Goal: Information Seeking & Learning: Understand process/instructions

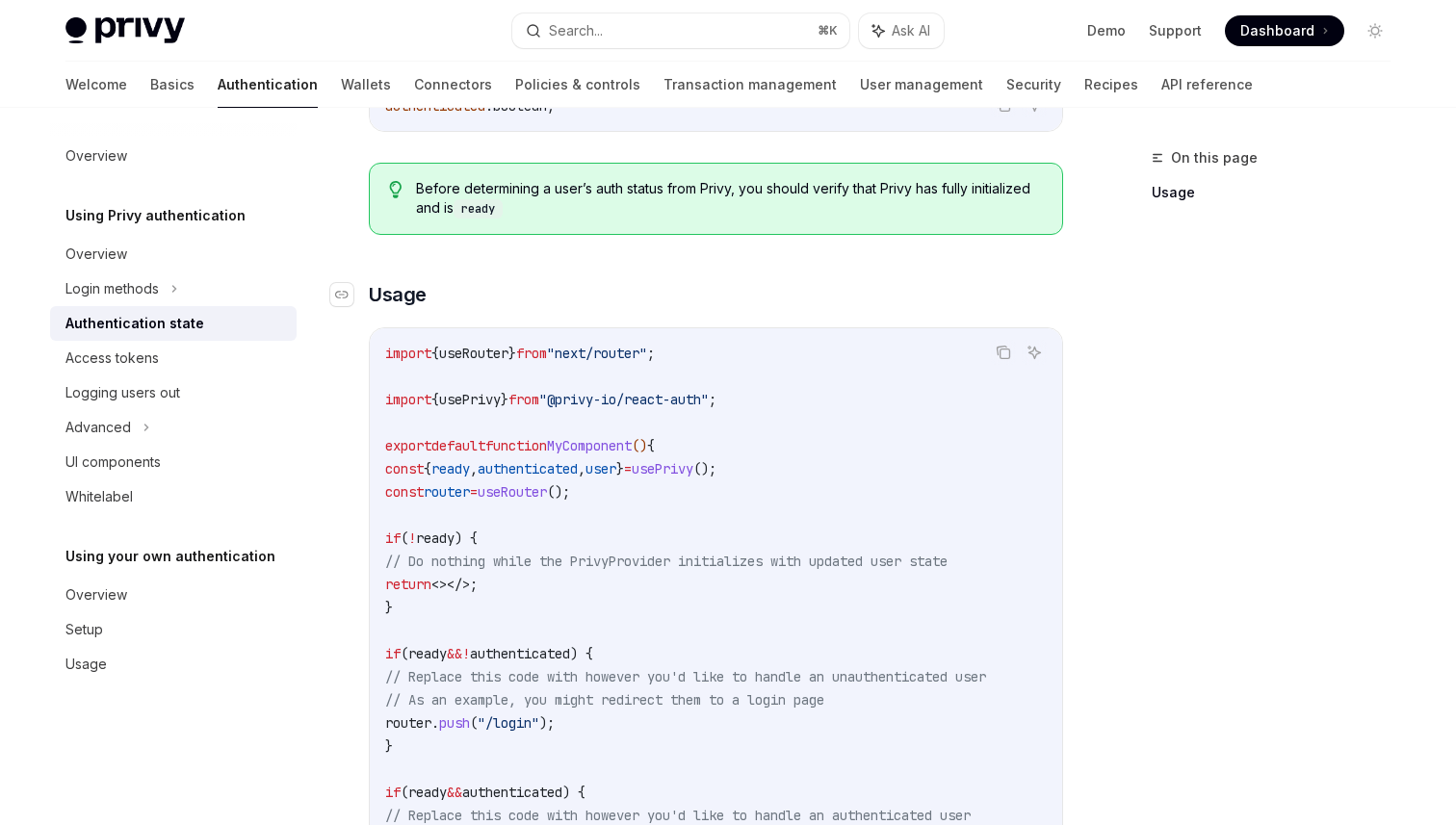
scroll to position [406, 0]
click at [1067, 395] on div "On this page Usage Using Privy authentication Authentication state OpenAI Open …" at bounding box center [728, 463] width 1355 height 1525
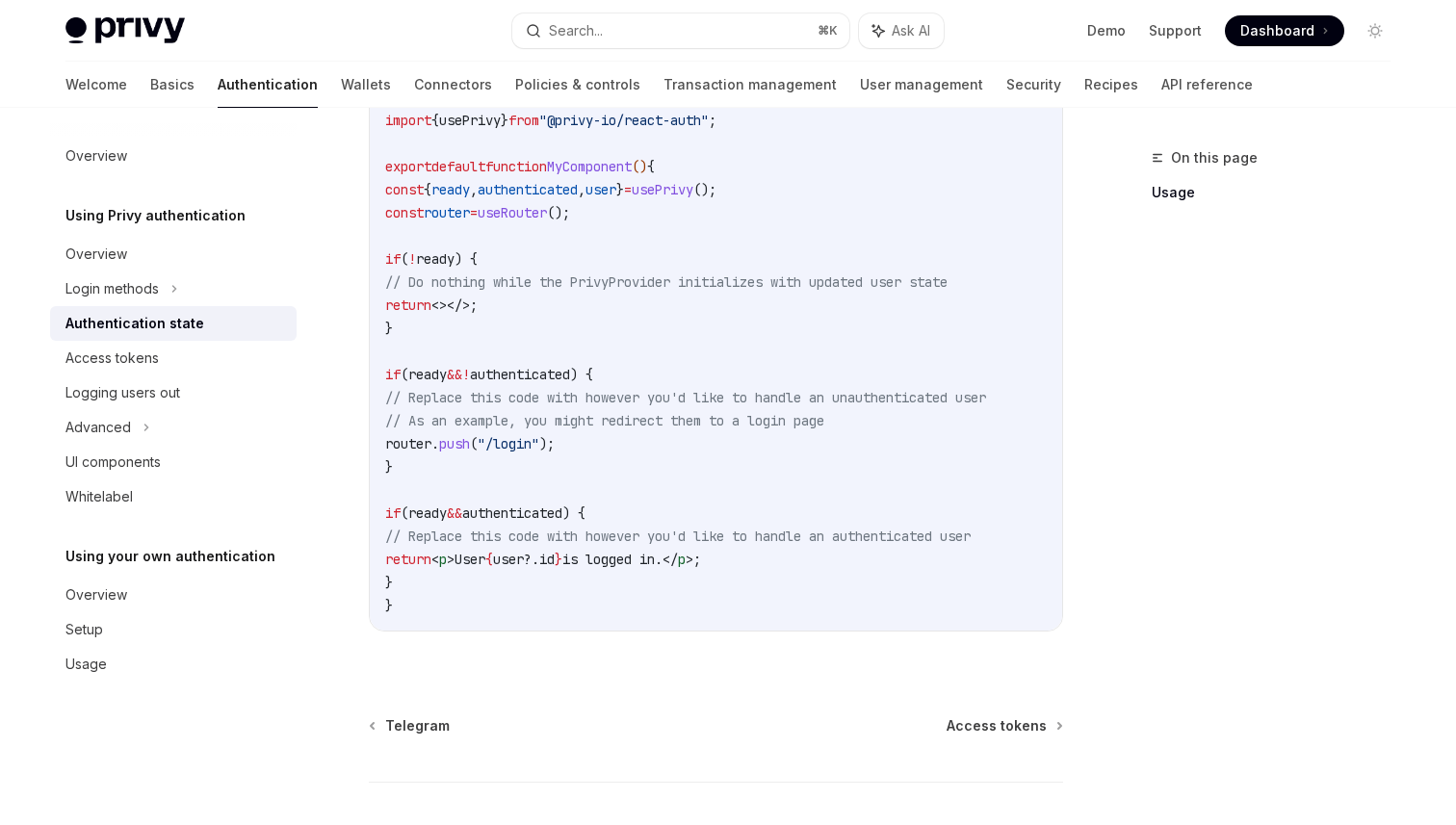
scroll to position [685, 0]
click at [172, 286] on icon at bounding box center [174, 288] width 8 height 23
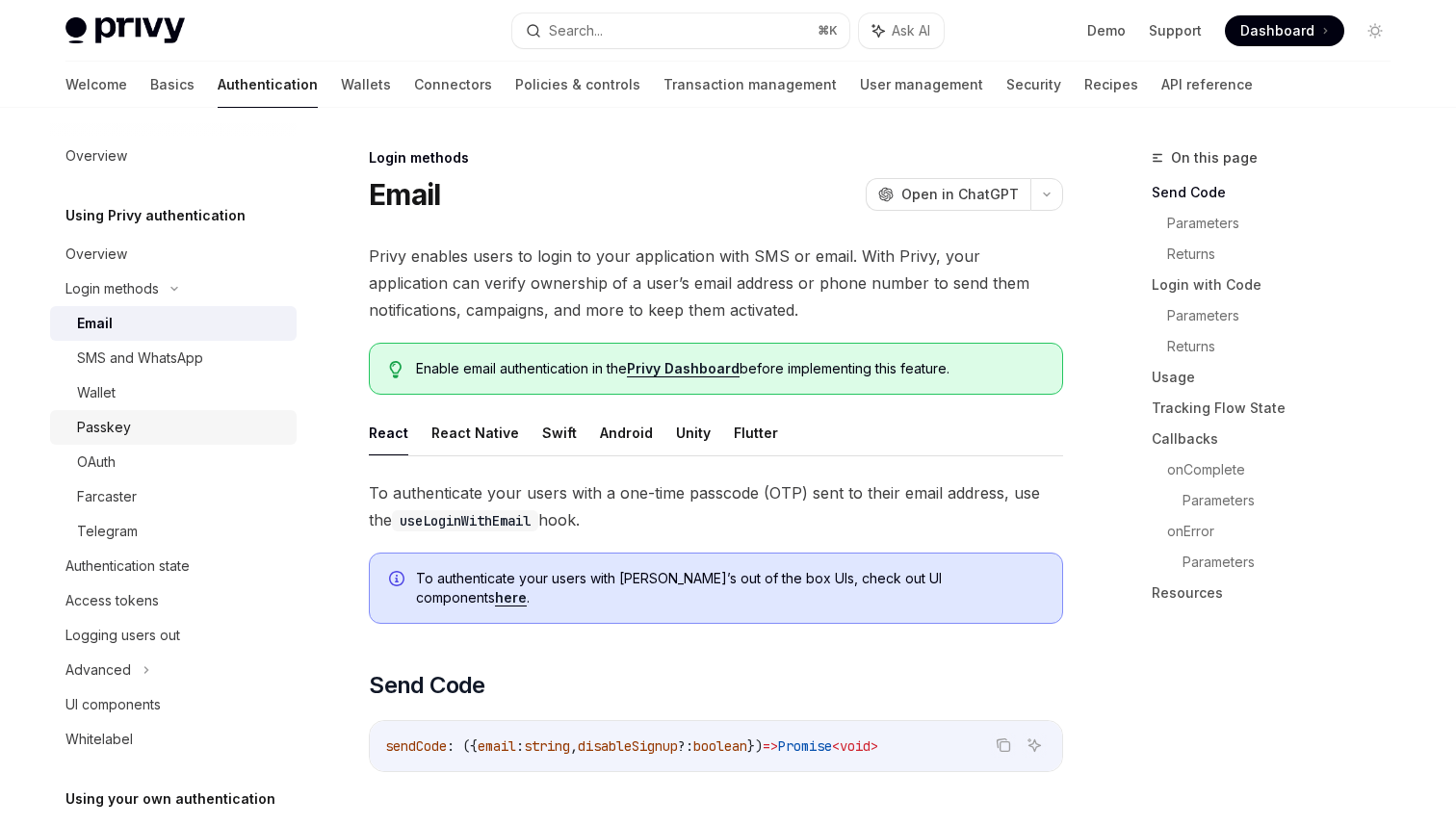
click at [117, 416] on div "Passkey" at bounding box center [104, 427] width 54 height 23
type textarea "*"
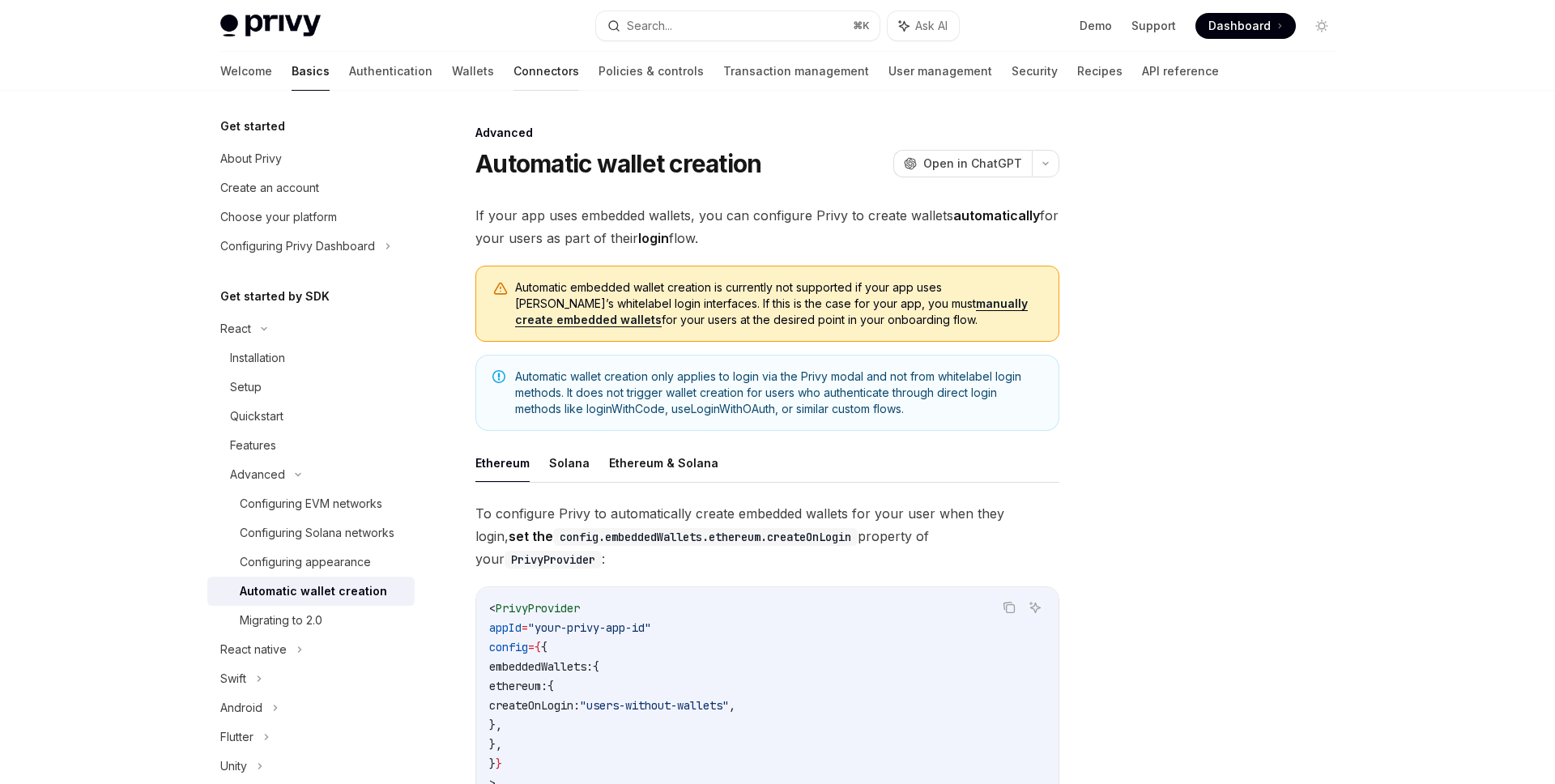
scroll to position [159, 0]
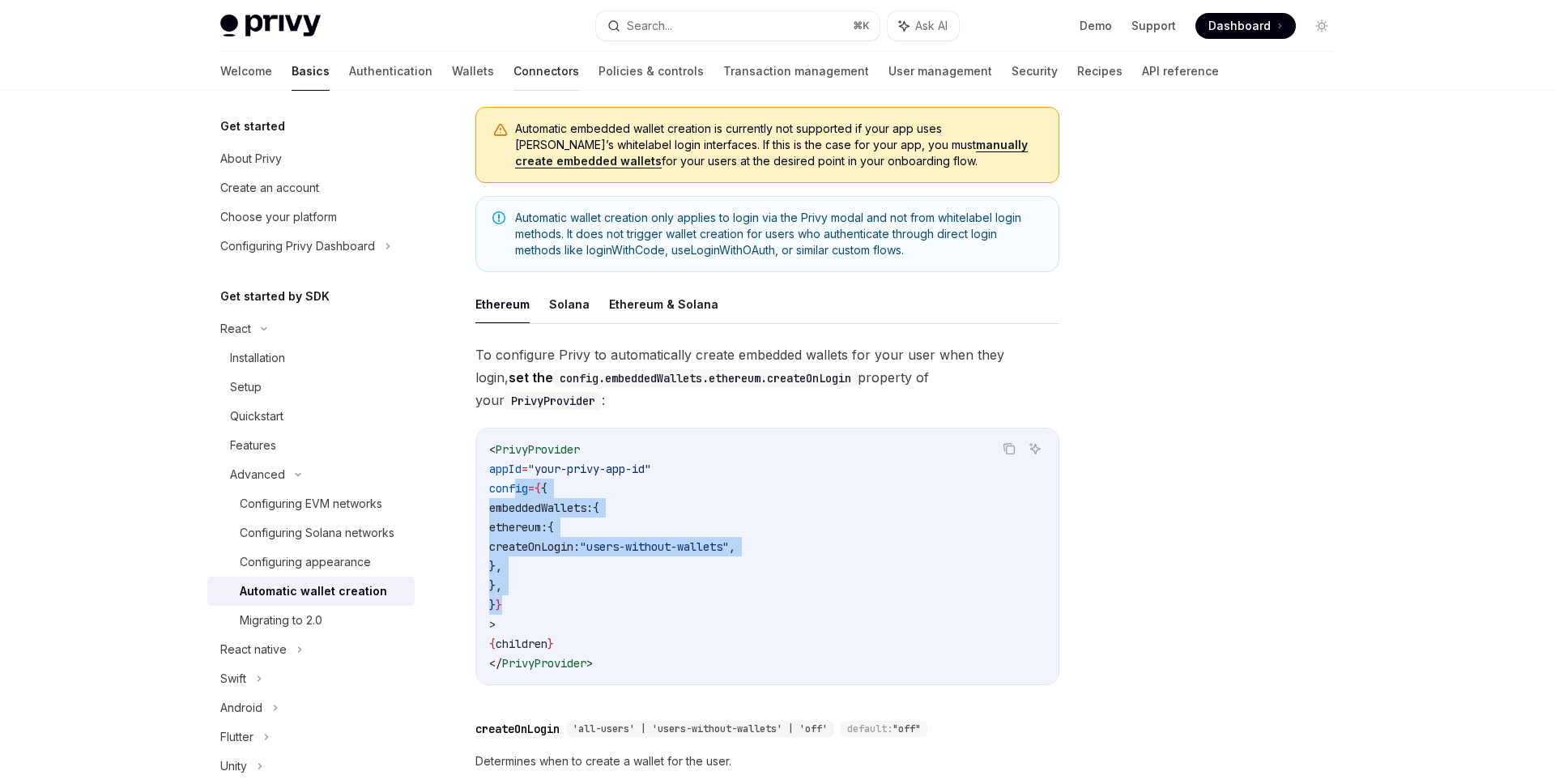
click at [513, 63] on link "Connectors" at bounding box center [545, 71] width 66 height 39
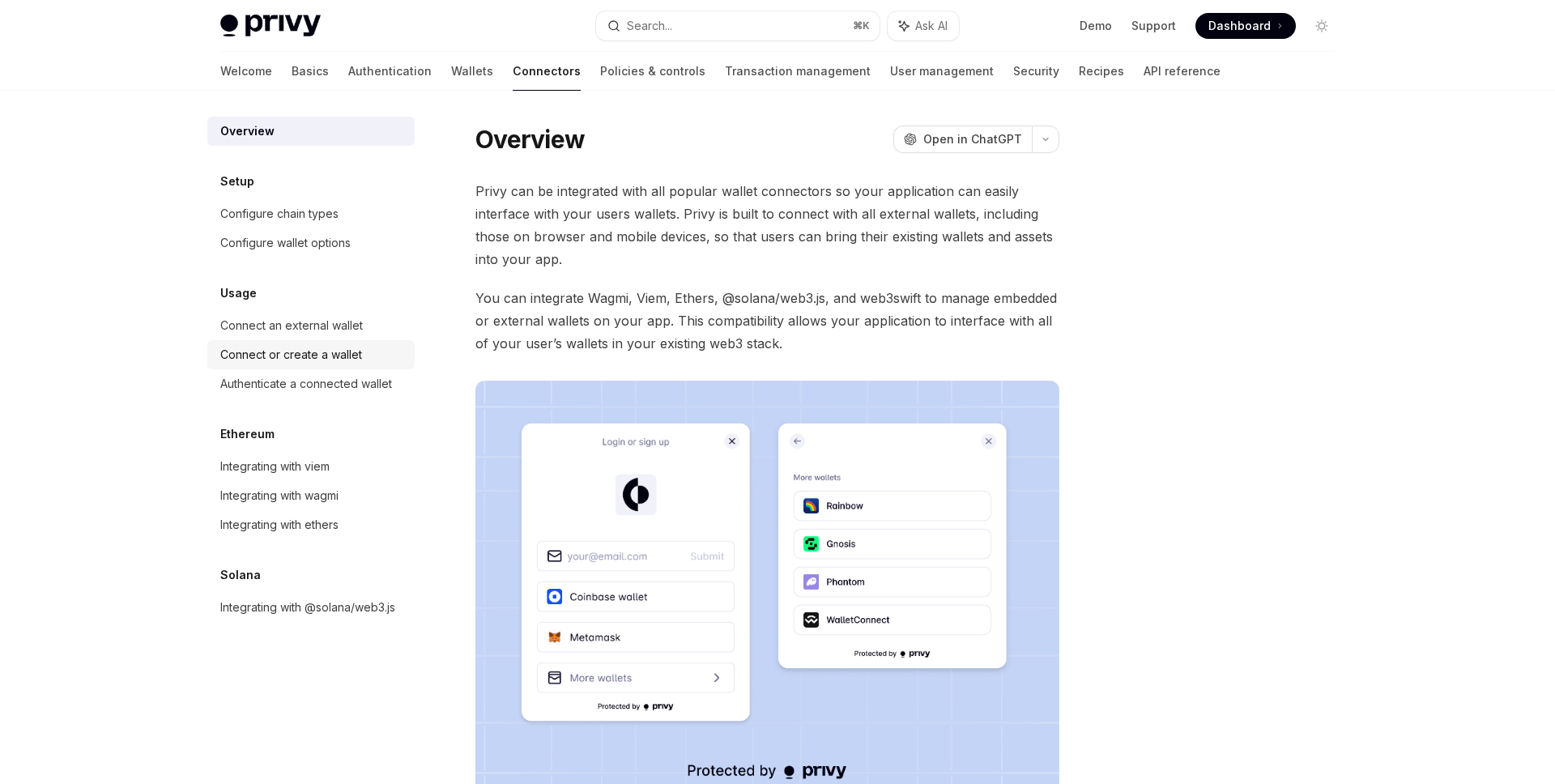
click at [254, 354] on div "Connect or create a wallet" at bounding box center [291, 354] width 141 height 19
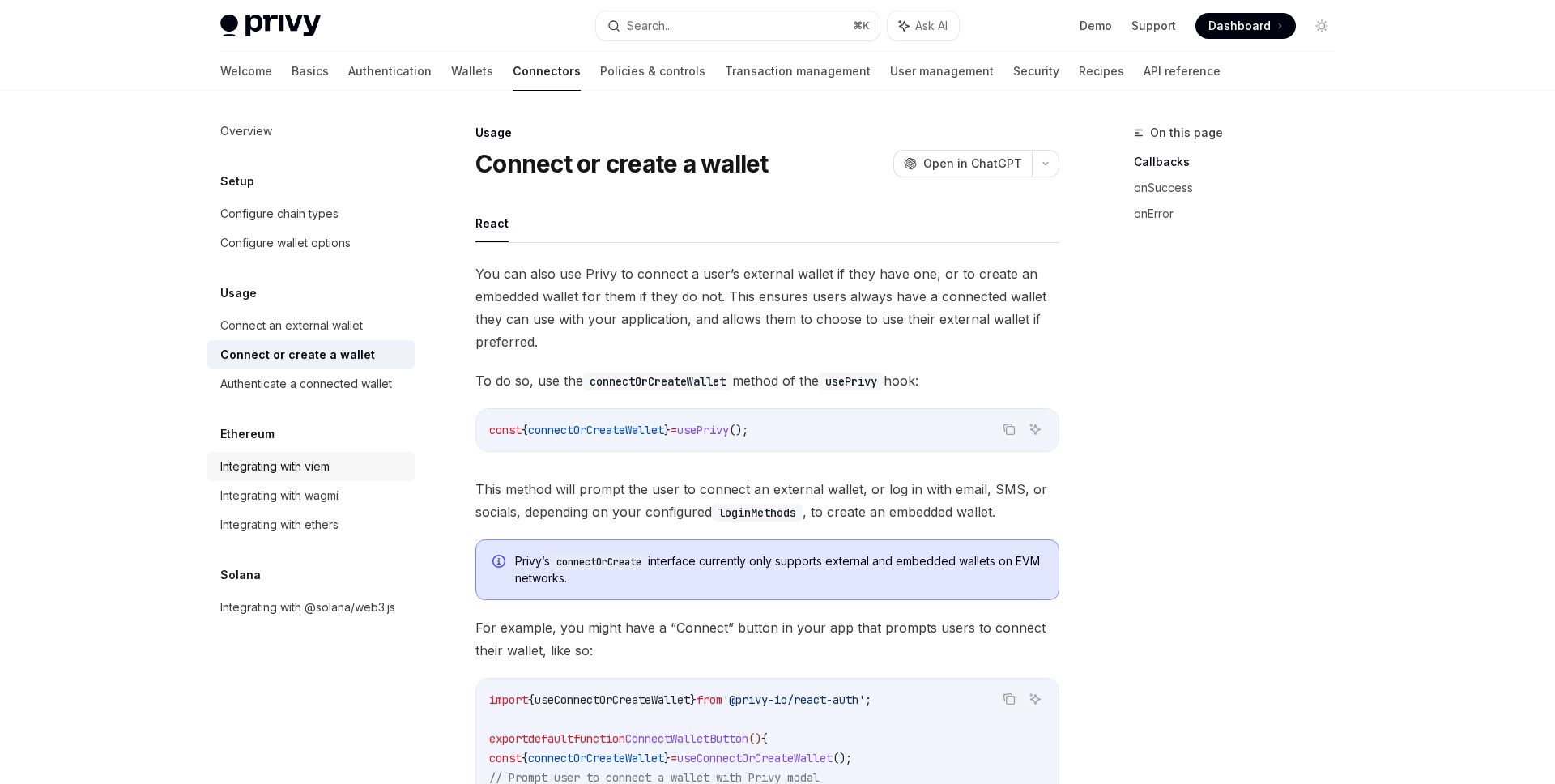
click at [279, 466] on div "Integrating with viem" at bounding box center [274, 466] width 109 height 19
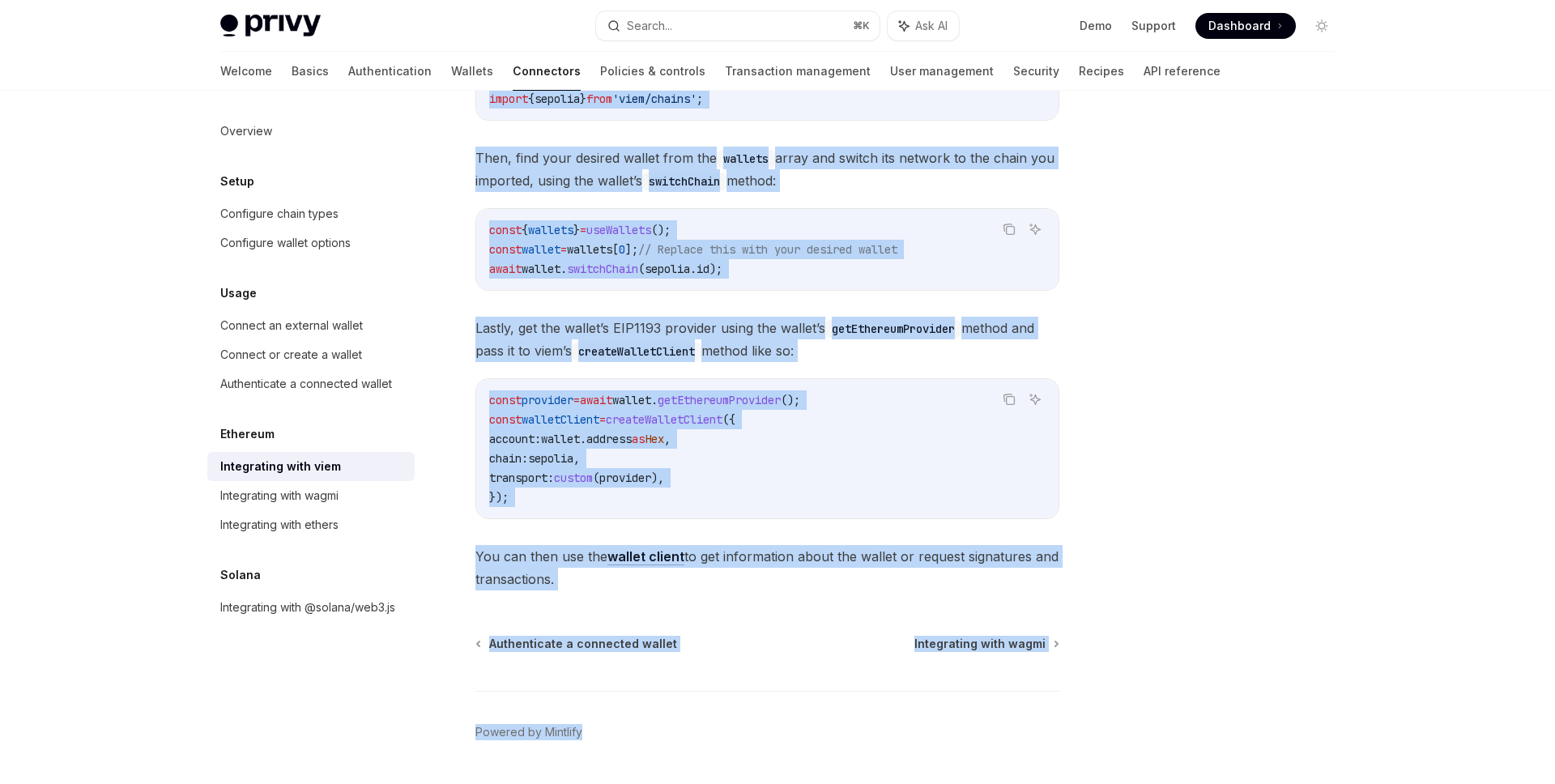
scroll to position [358, 0]
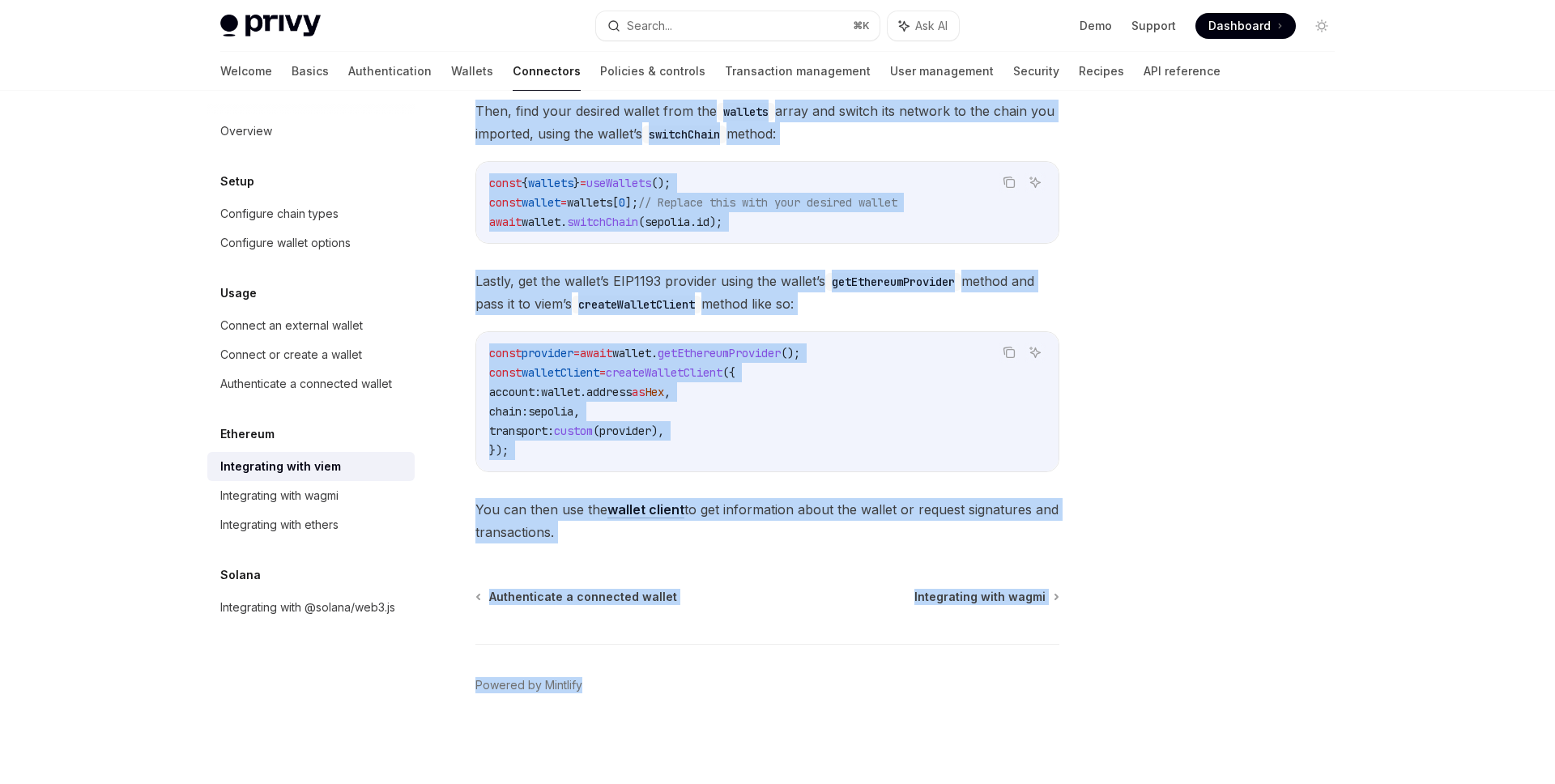
drag, startPoint x: 475, startPoint y: 159, endPoint x: 568, endPoint y: 526, distance: 378.6
click at [568, 526] on div "Ethereum Integrating with viem OpenAI Open in ChatGPT OpenAI Open in ChatGPT Vi…" at bounding box center [615, 274] width 894 height 1019
copy div "Loremipsumd sita cons AdipIS Elit se DoeiUSM TempOR Inci ut LaboREE Dolo magnaa…"
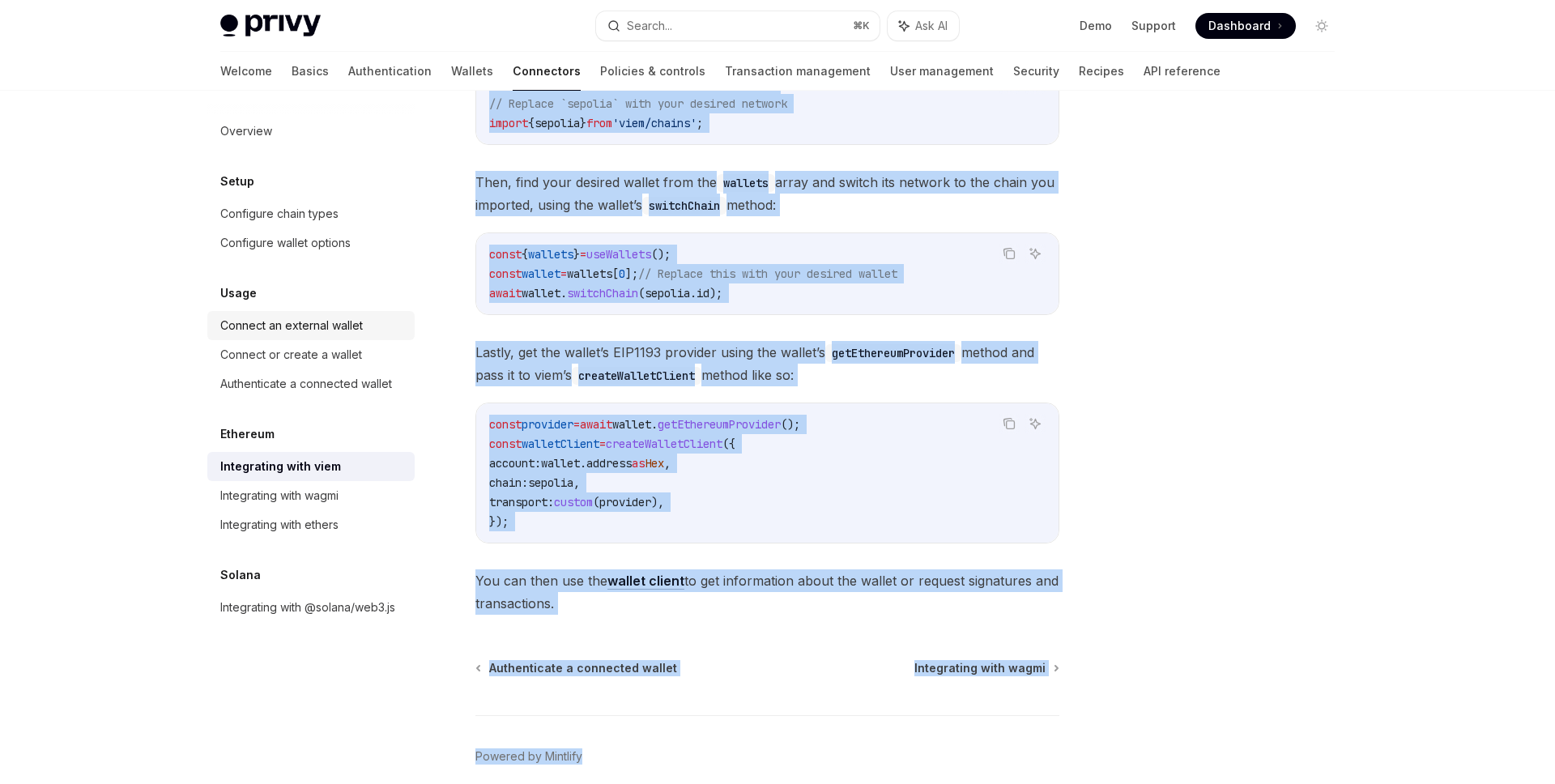
scroll to position [223, 0]
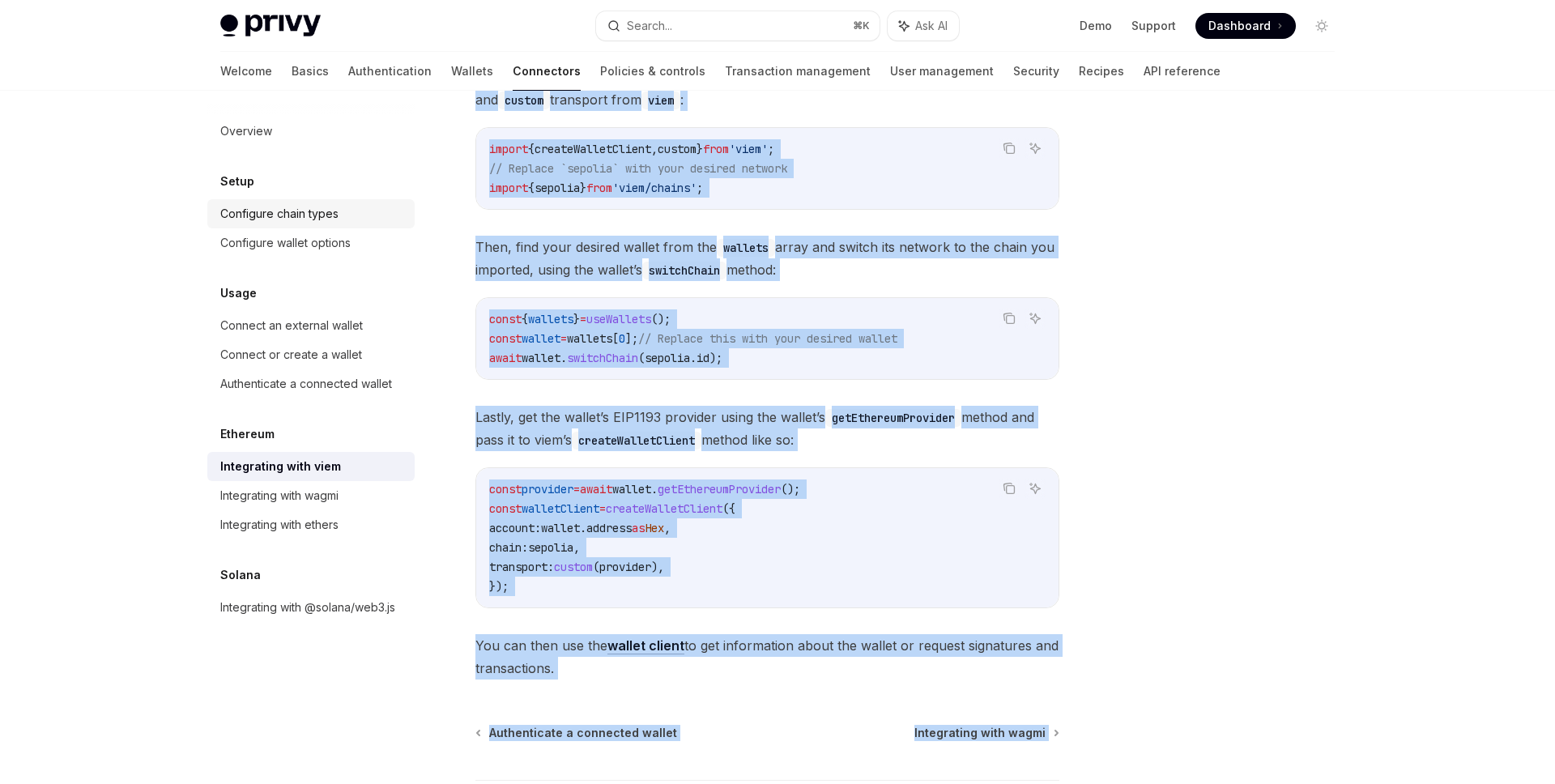
click at [264, 212] on div "Configure chain types" at bounding box center [279, 213] width 118 height 19
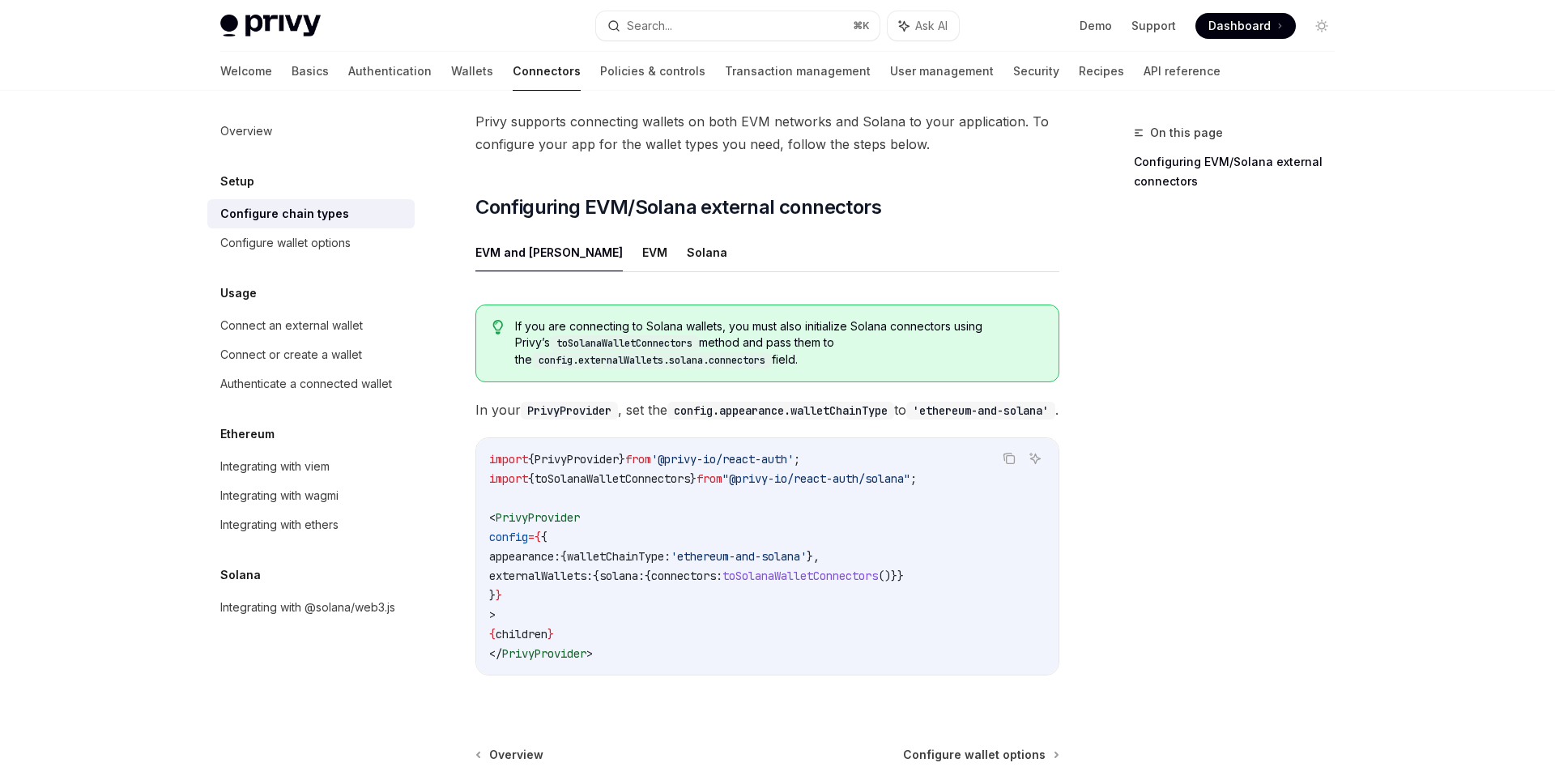
scroll to position [129, 0]
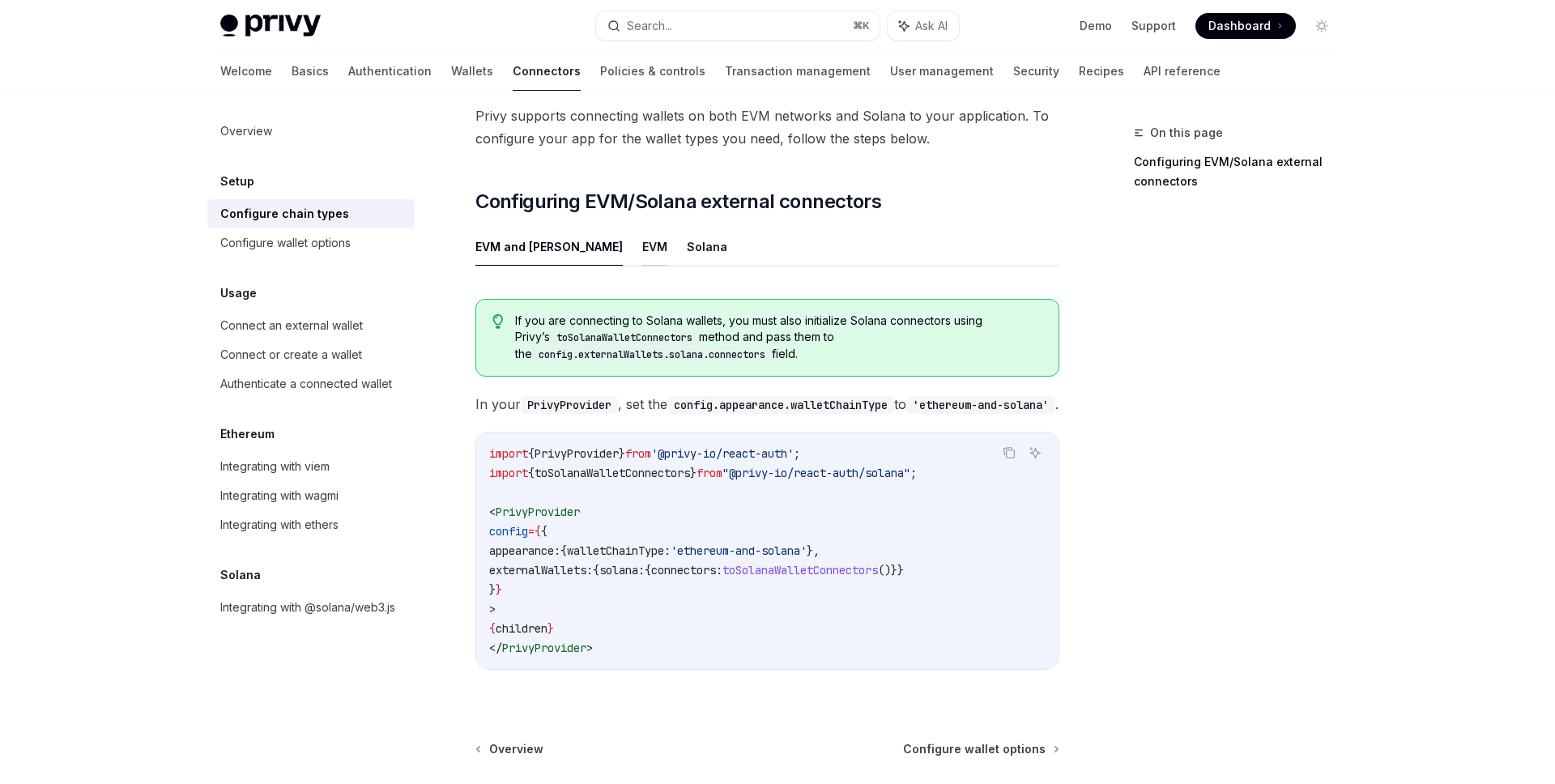
click at [642, 228] on button "EVM" at bounding box center [654, 247] width 25 height 38
type textarea "*"
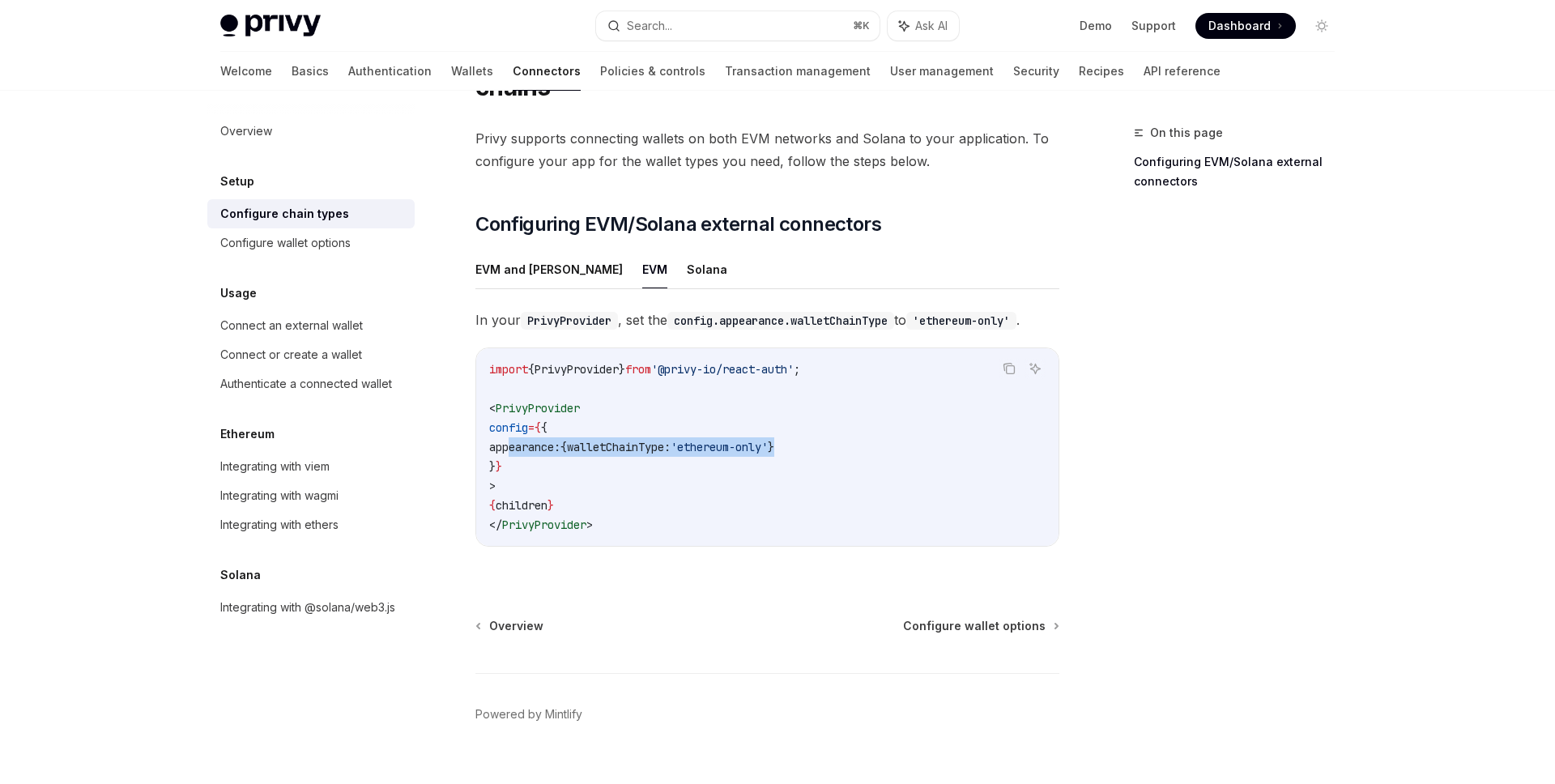
drag, startPoint x: 512, startPoint y: 419, endPoint x: 842, endPoint y: 421, distance: 330.0
click at [842, 421] on code "import { PrivyProvider } from '@privy-io/react-auth' ; < PrivyProvider config =…" at bounding box center [767, 446] width 556 height 175
copy span "appearance: { walletChainType: 'ethereum-only' }"
click at [808, 18] on button "Search... ⌘ K" at bounding box center [738, 26] width 284 height 29
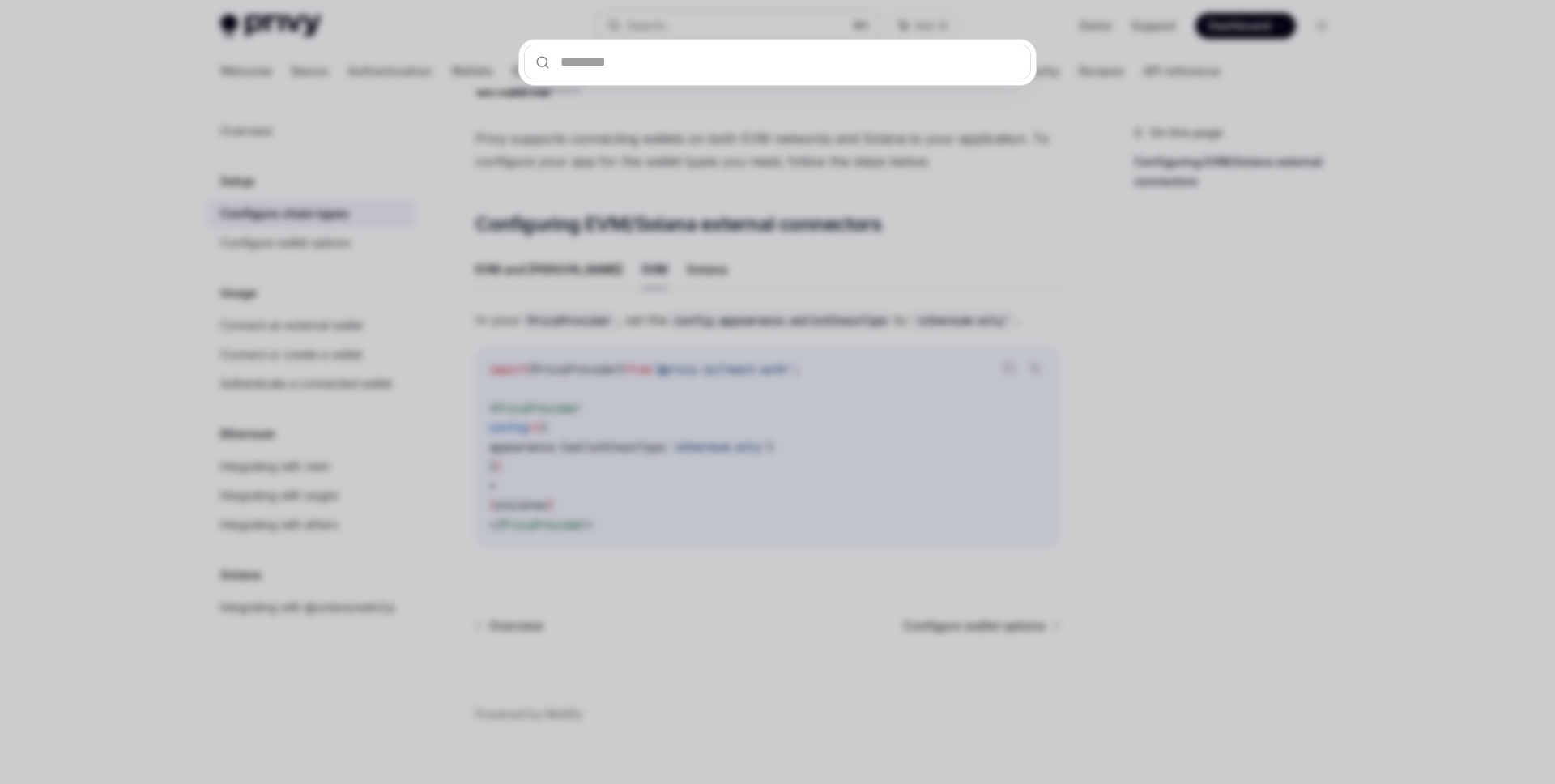
type input "**********"
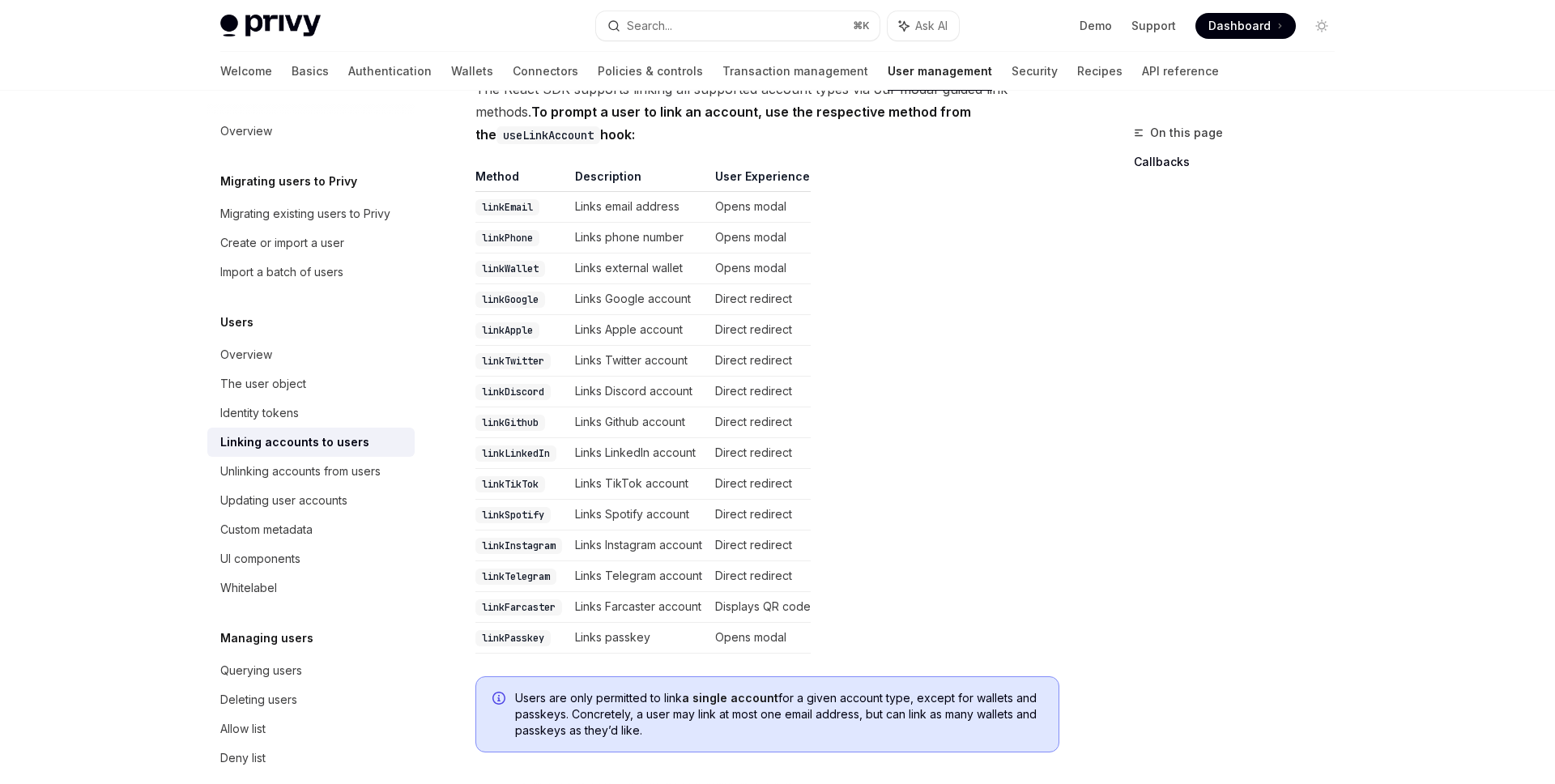
scroll to position [348, 0]
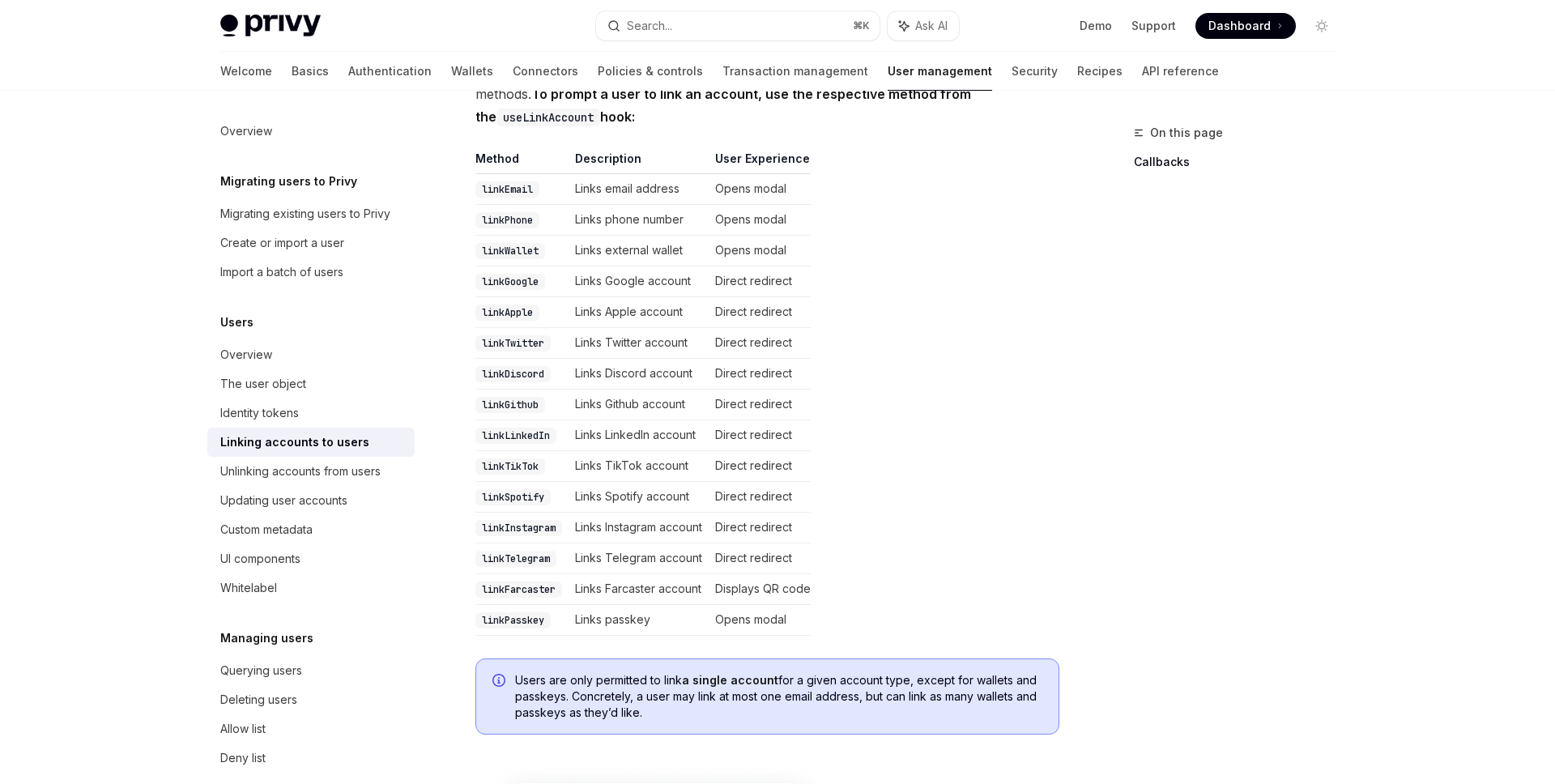
click at [525, 243] on code "linkWallet" at bounding box center [511, 250] width 70 height 16
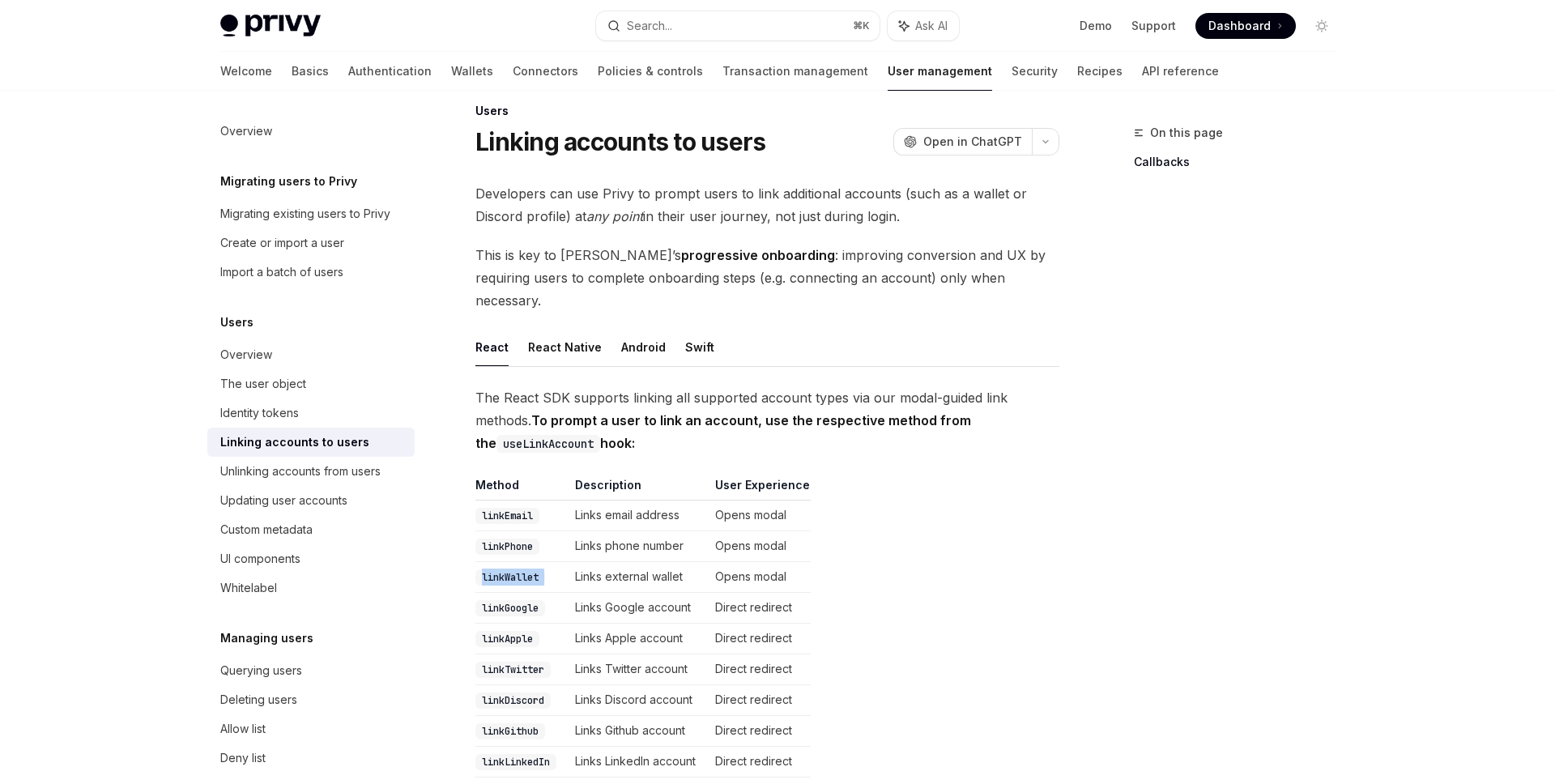
scroll to position [0, 0]
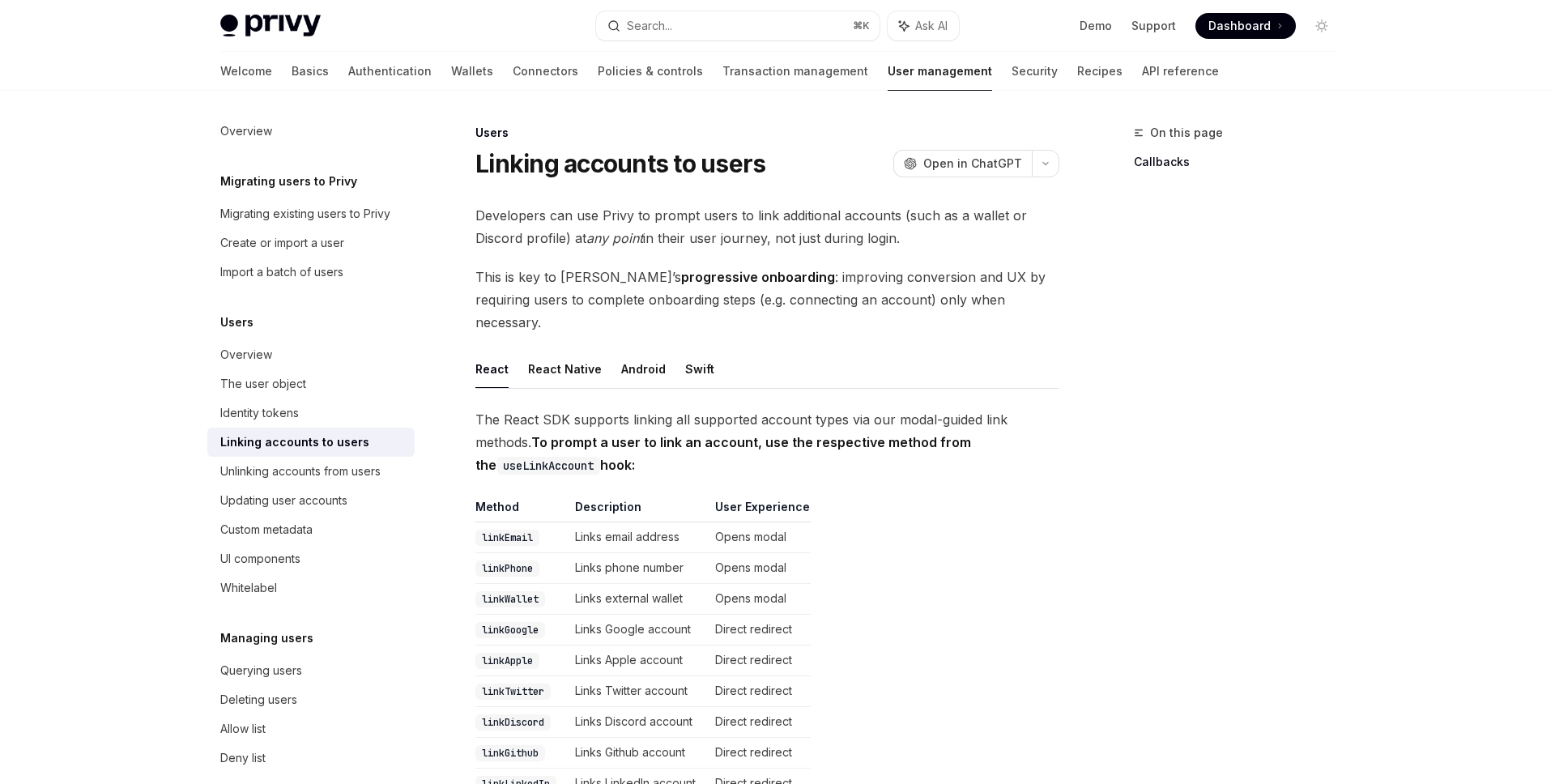
click at [232, 352] on div "Overview" at bounding box center [246, 354] width 52 height 19
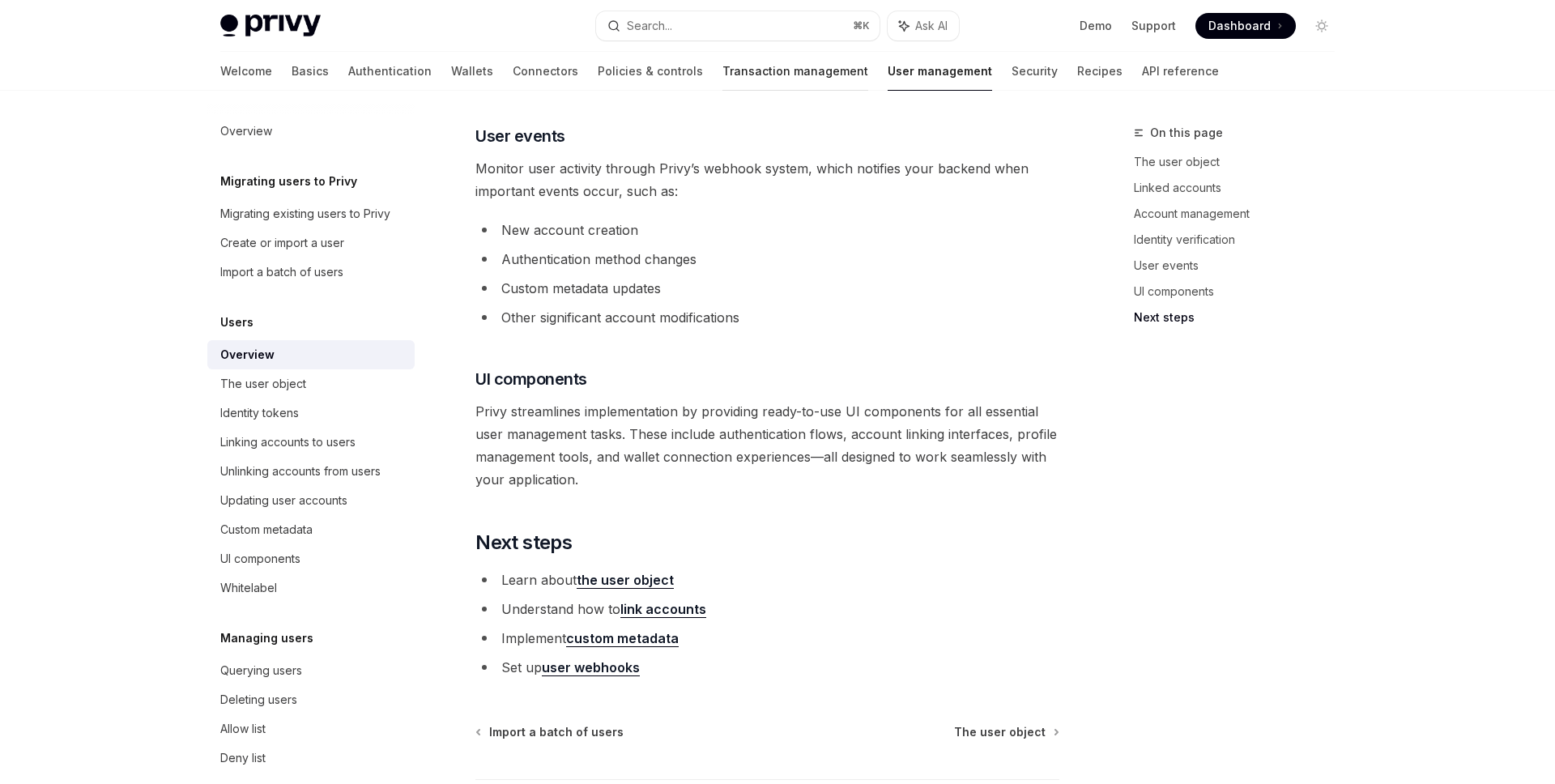
click at [723, 74] on link "Transaction management" at bounding box center [795, 71] width 146 height 39
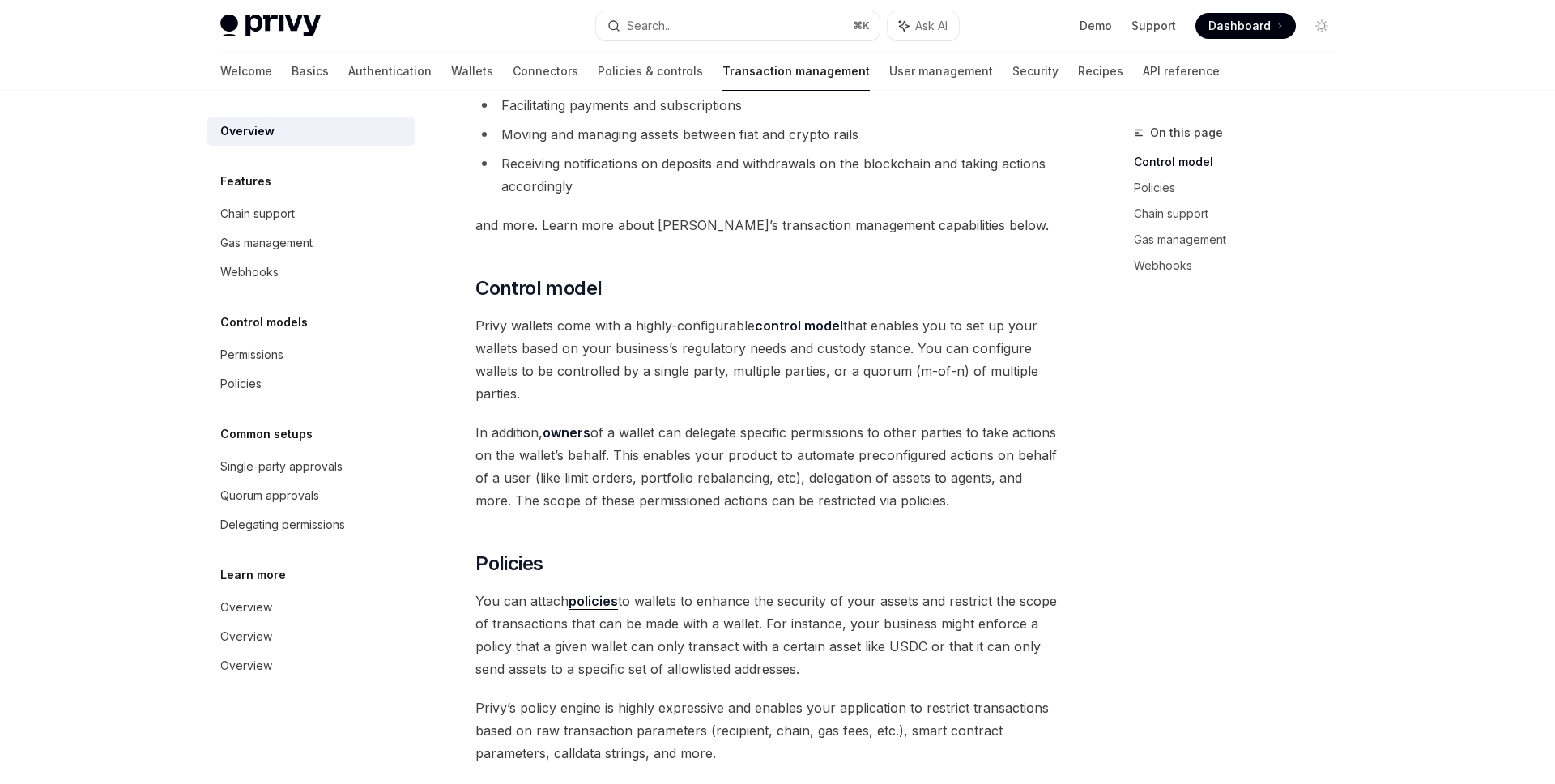
scroll to position [201, 0]
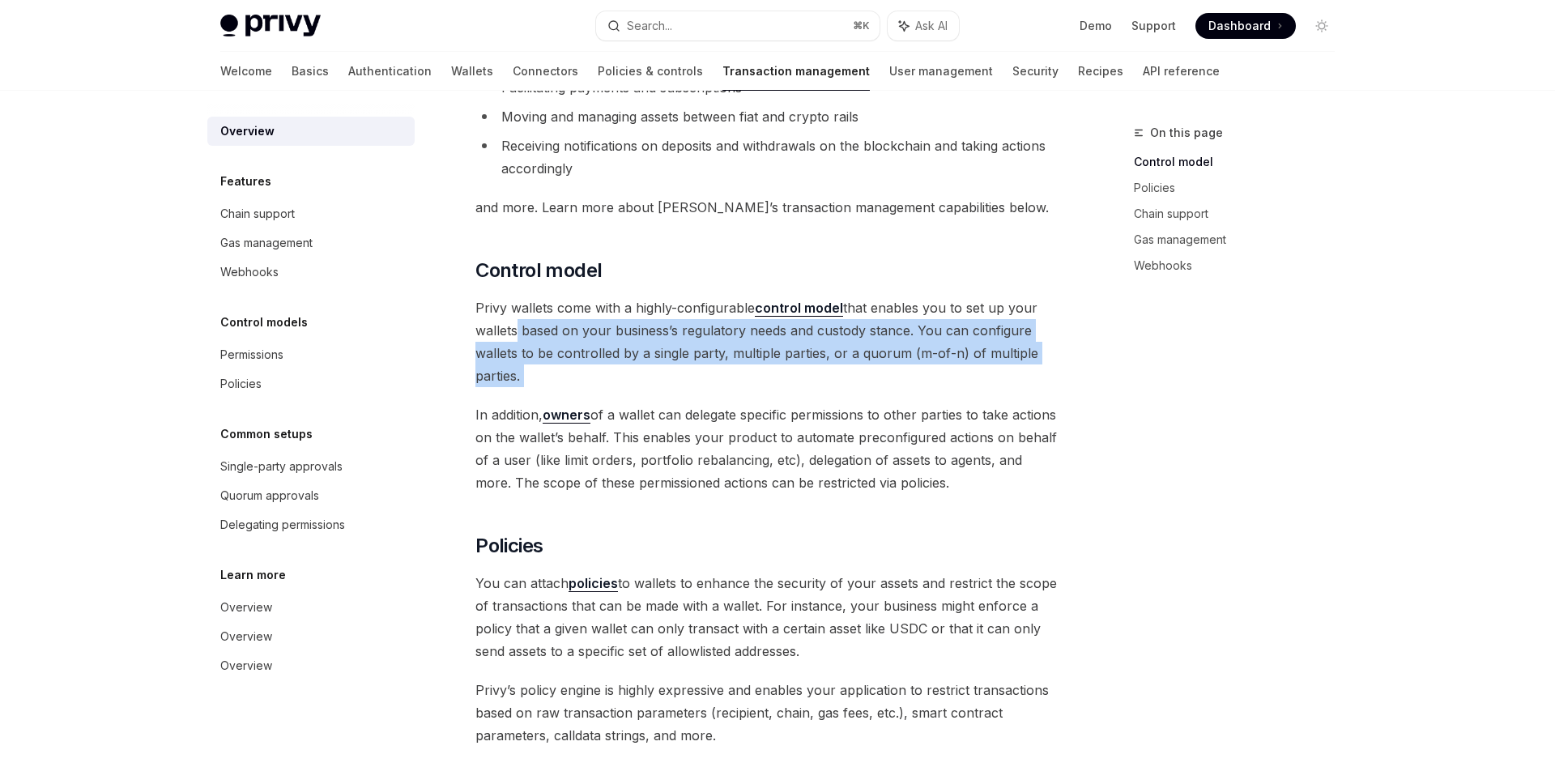
drag, startPoint x: 511, startPoint y: 331, endPoint x: 873, endPoint y: 395, distance: 367.6
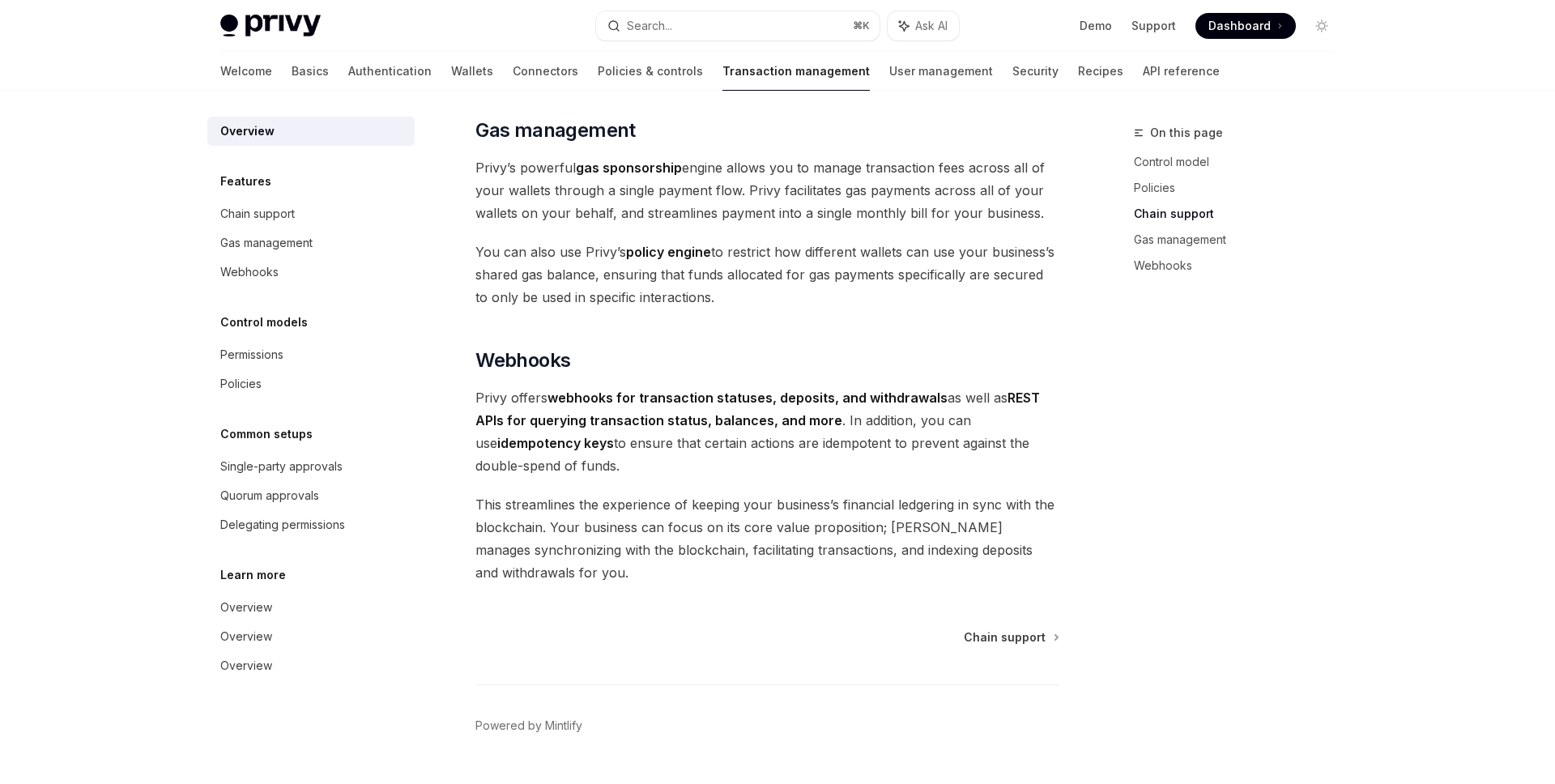
scroll to position [1402, 0]
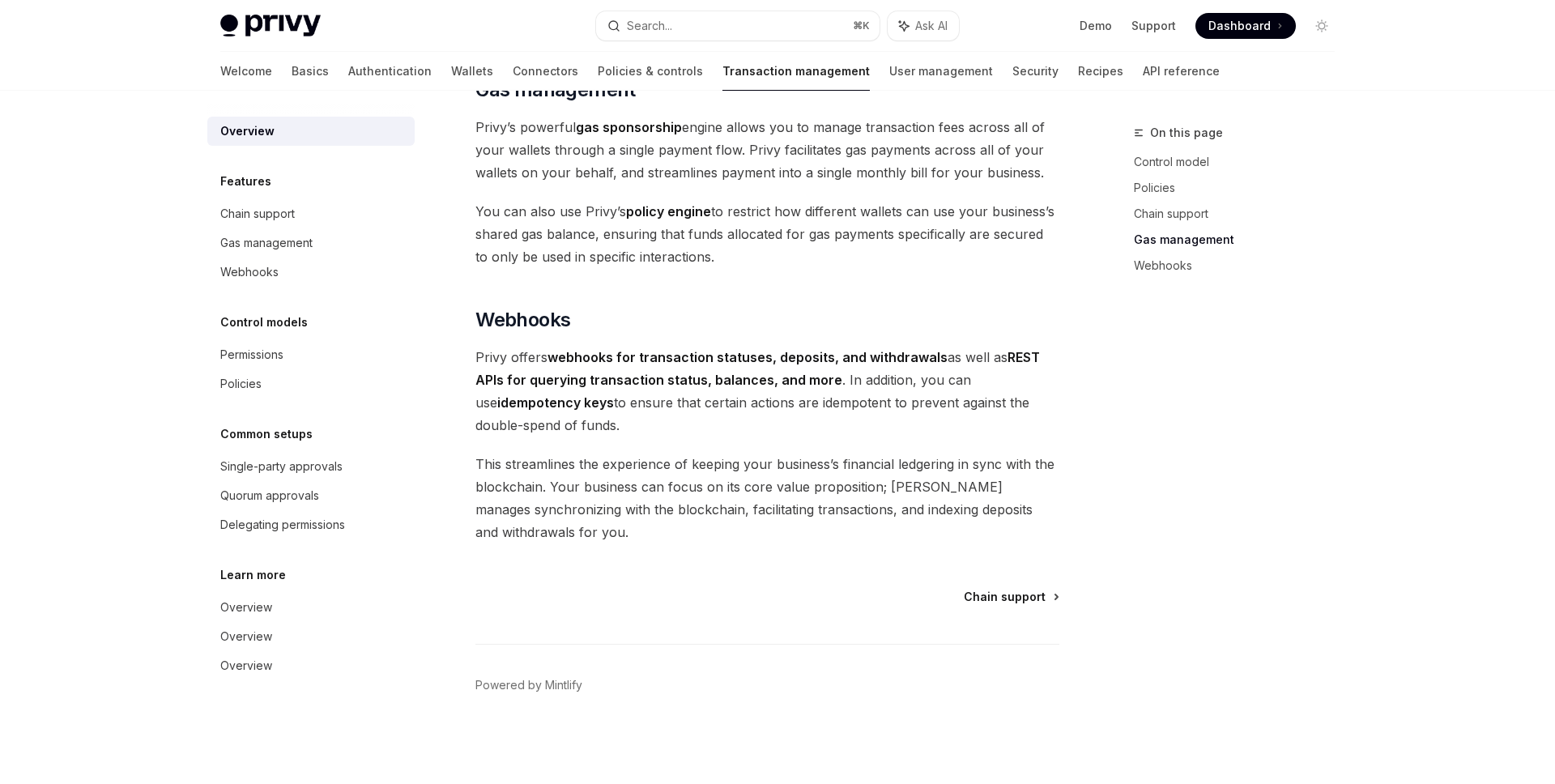
click at [987, 599] on span "Chain support" at bounding box center [1005, 596] width 81 height 16
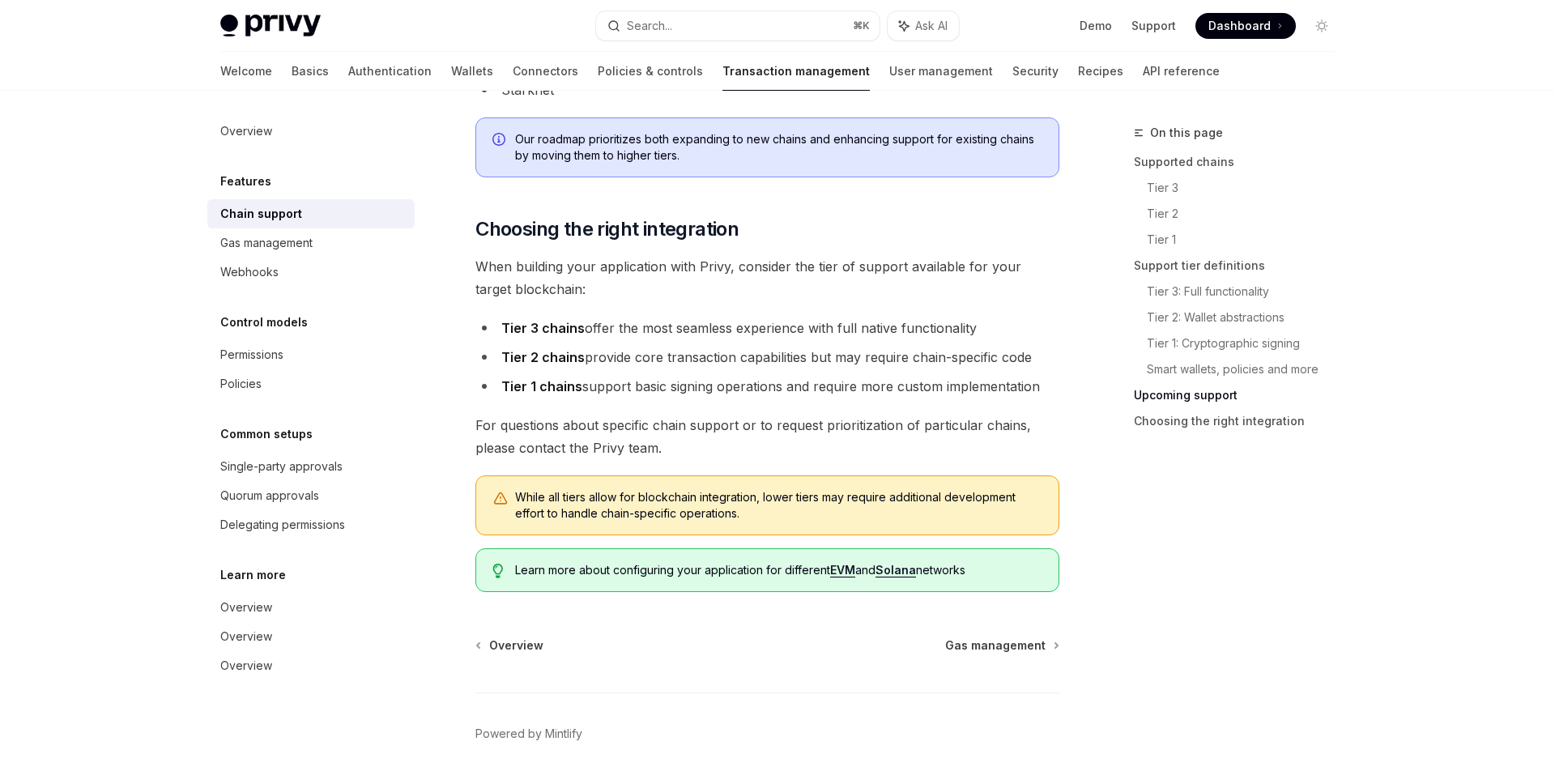
scroll to position [1955, 0]
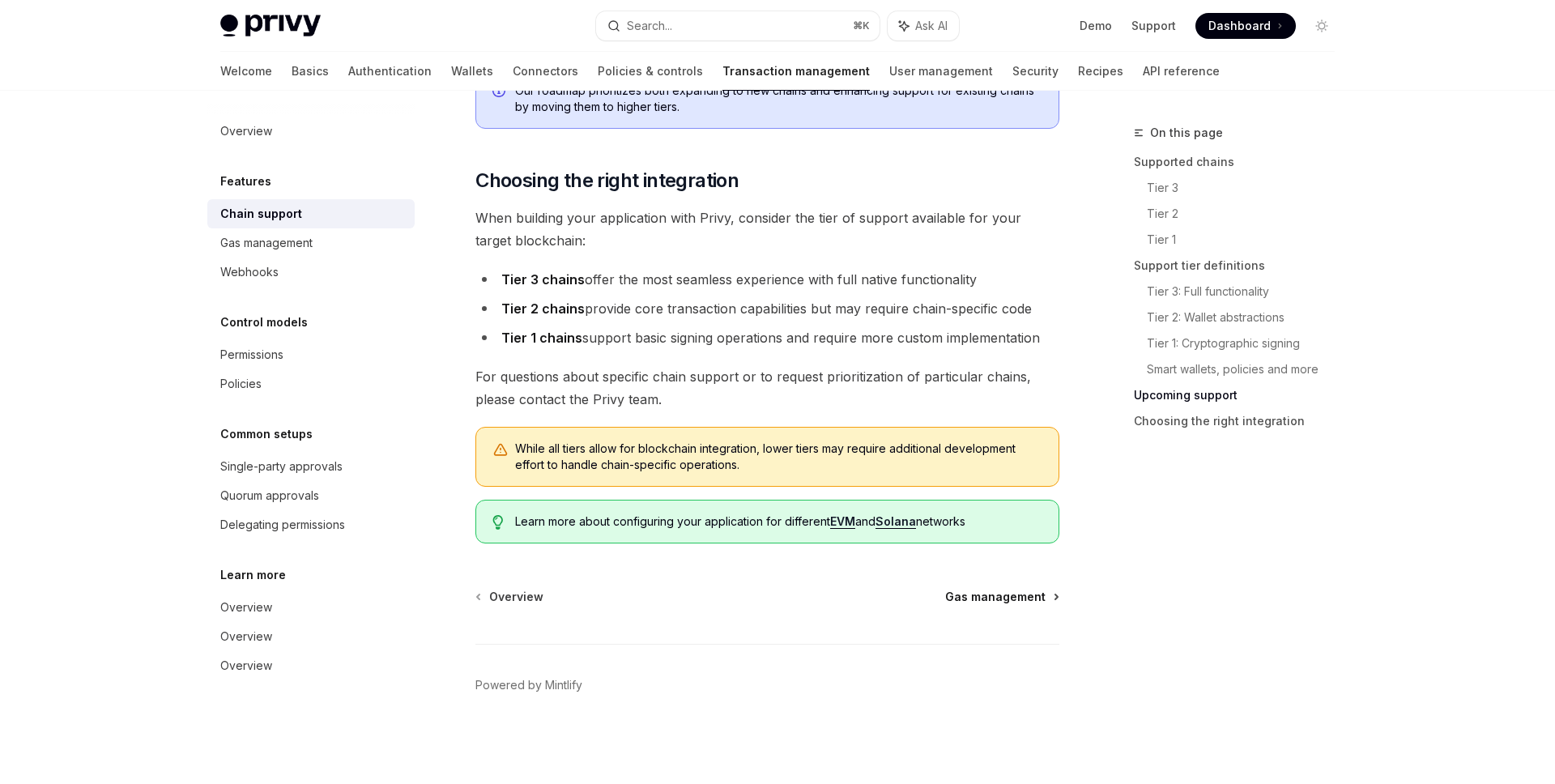
click at [1035, 593] on span "Gas management" at bounding box center [995, 596] width 101 height 16
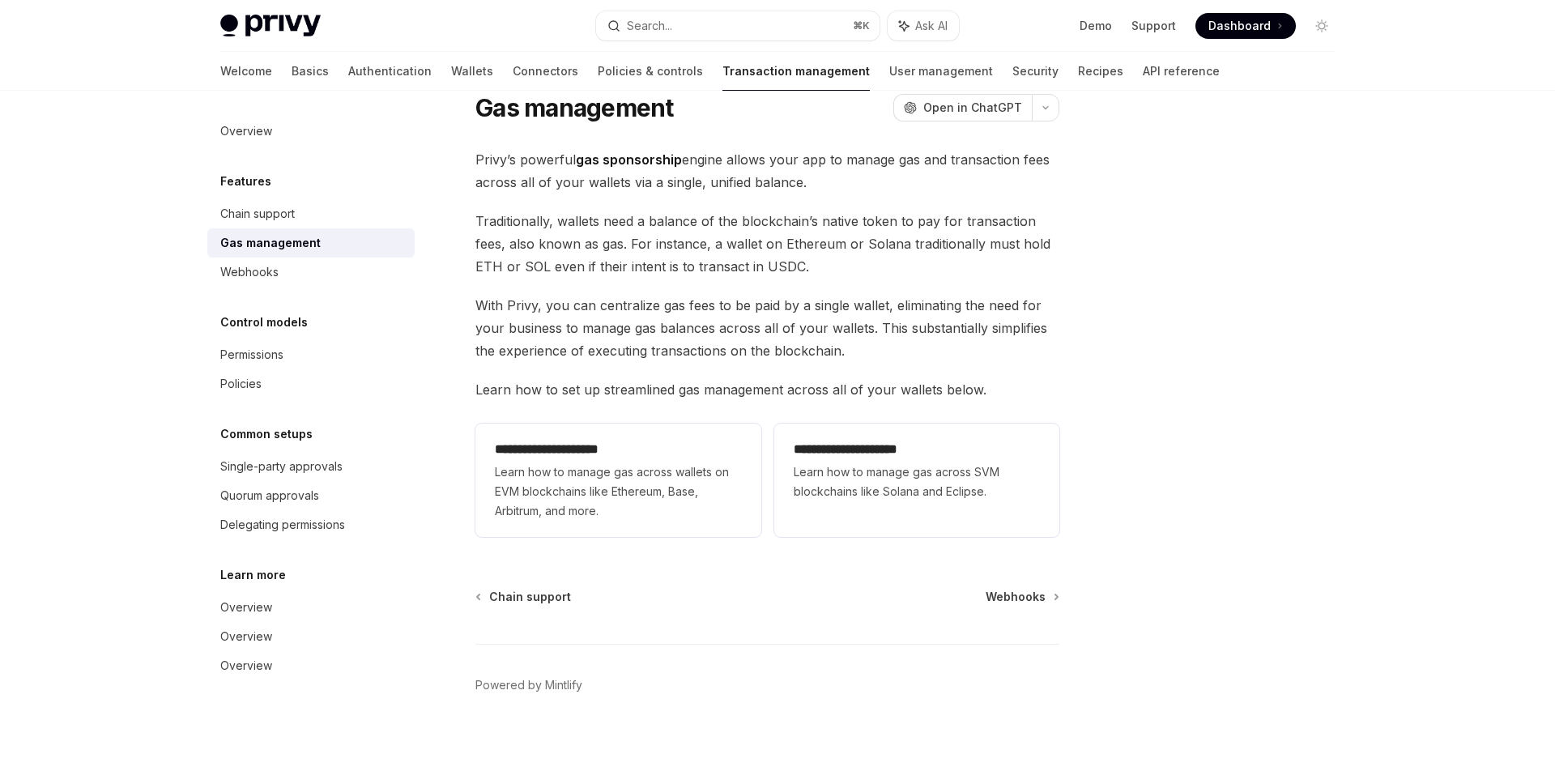
scroll to position [56, 0]
click at [1007, 599] on span "Webhooks" at bounding box center [1015, 596] width 60 height 16
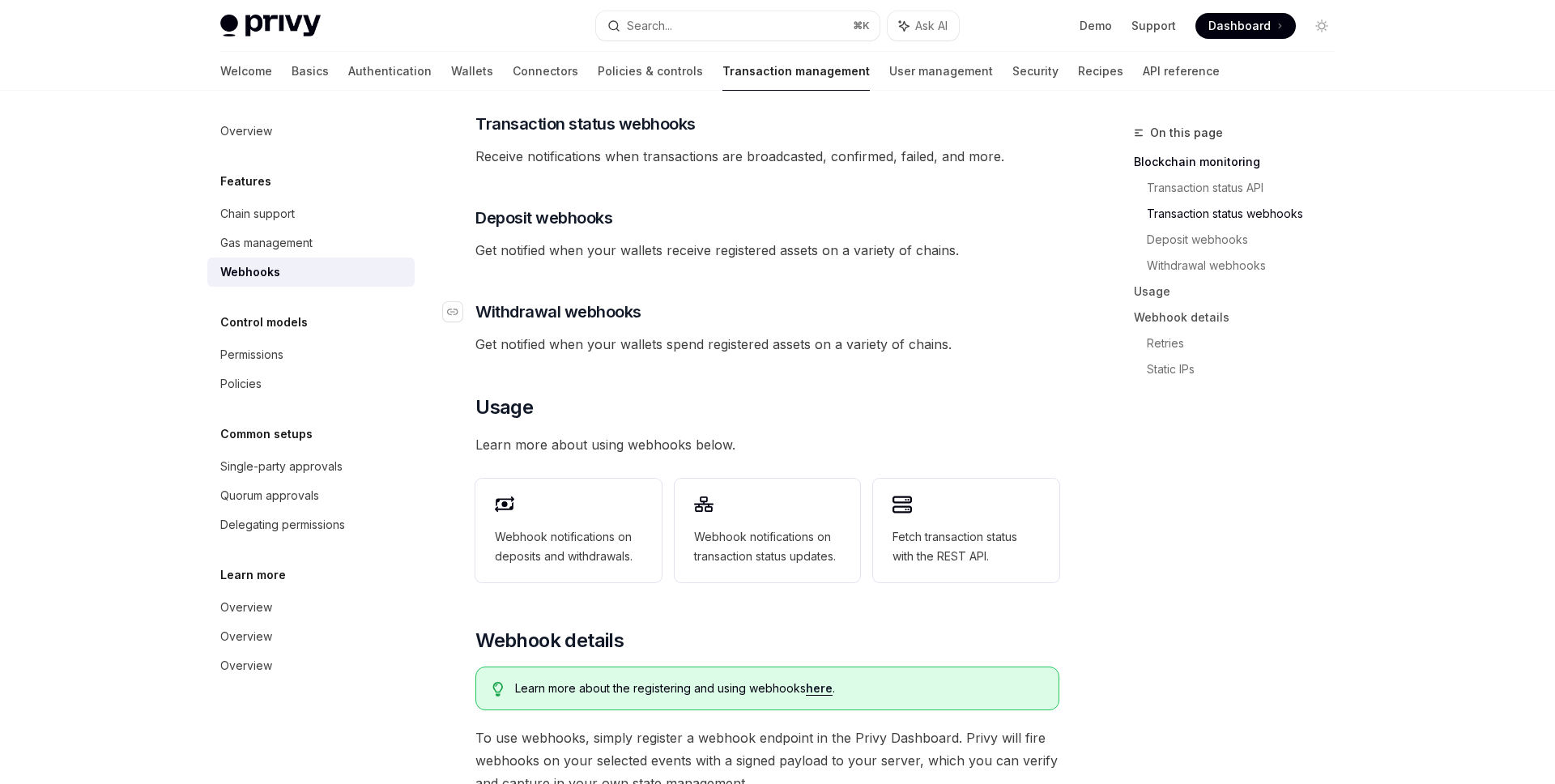
scroll to position [922, 0]
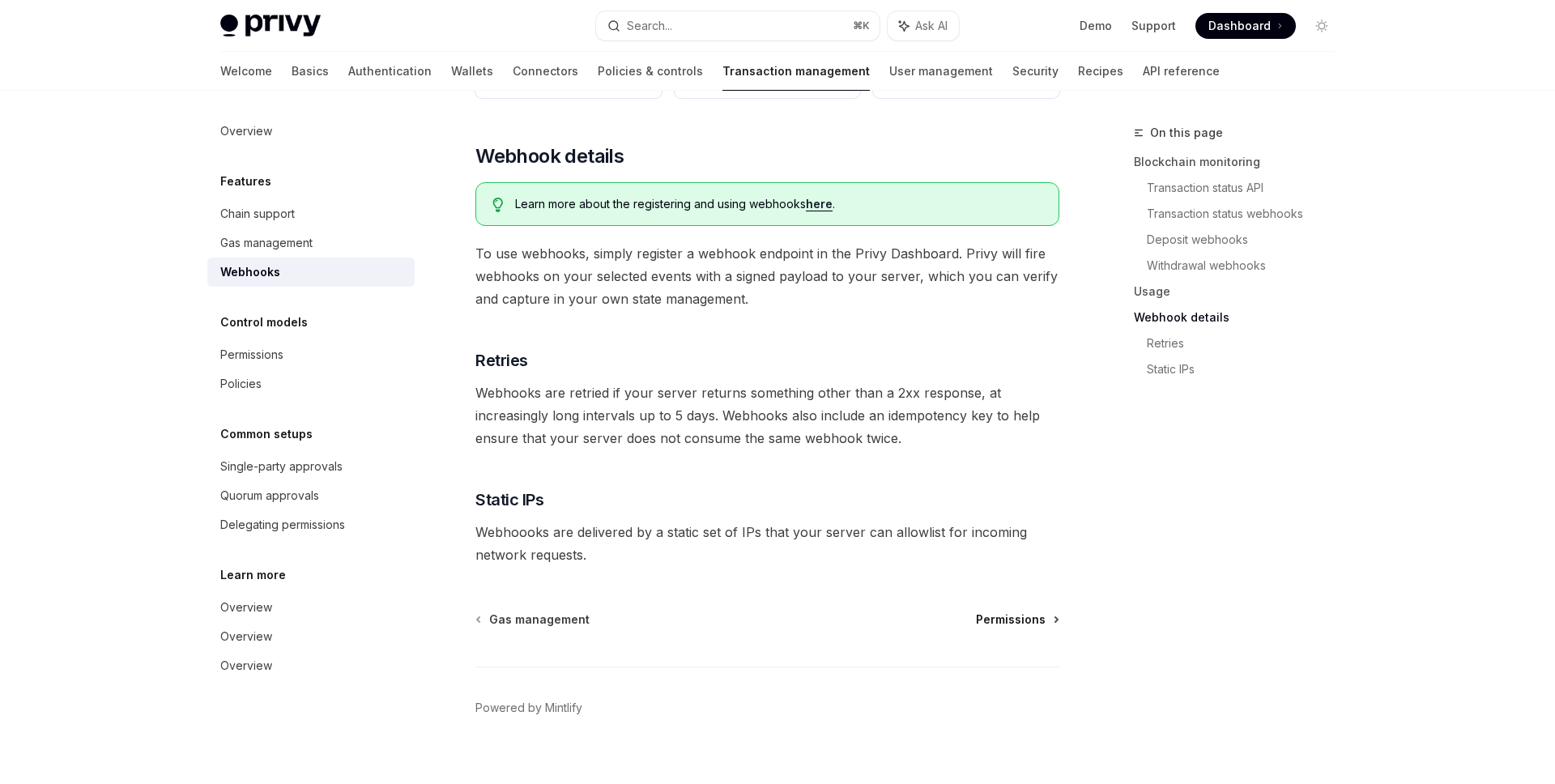
click at [1013, 611] on span "Permissions" at bounding box center [1011, 619] width 70 height 16
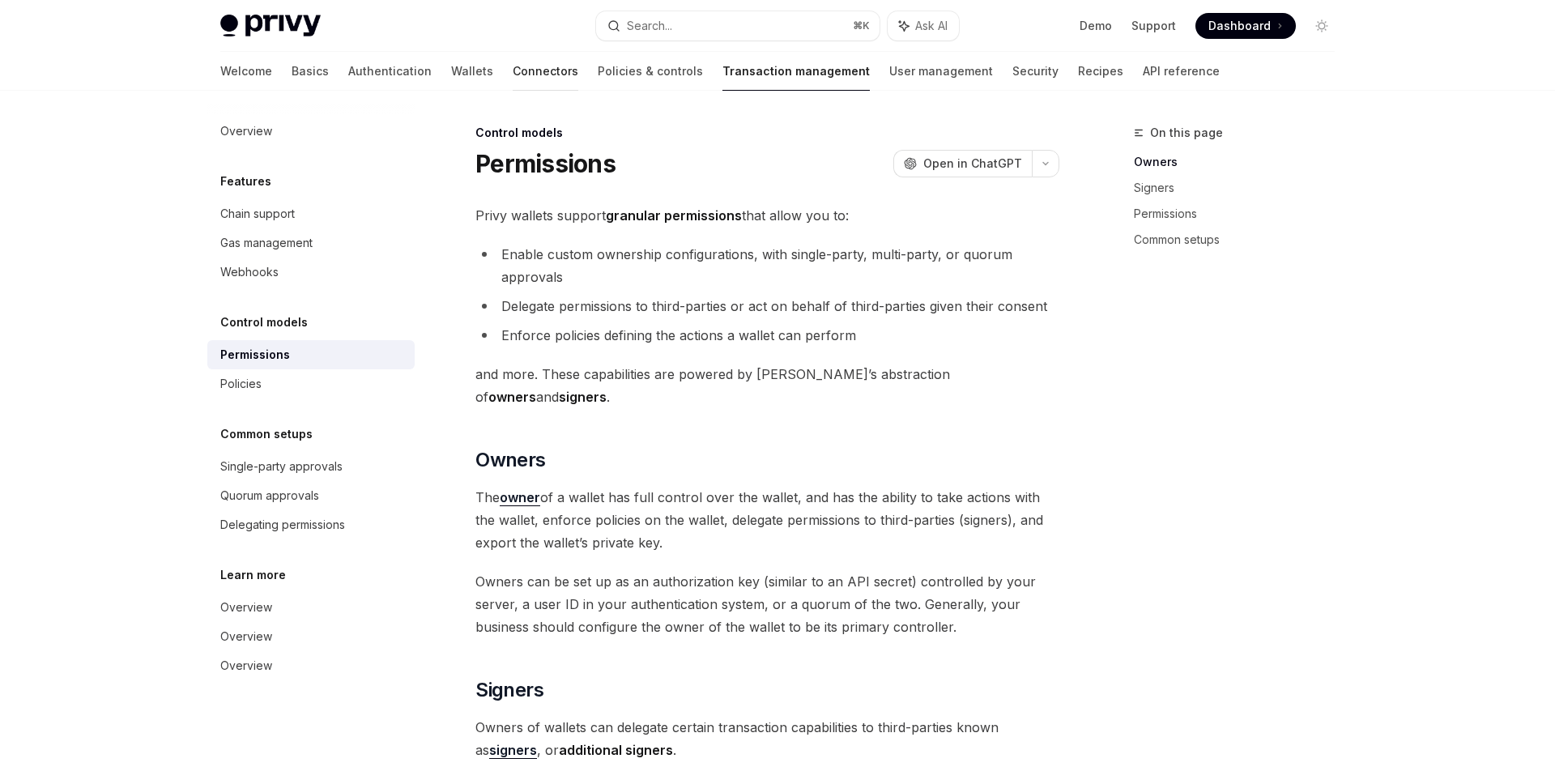
click at [513, 75] on link "Connectors" at bounding box center [545, 71] width 66 height 39
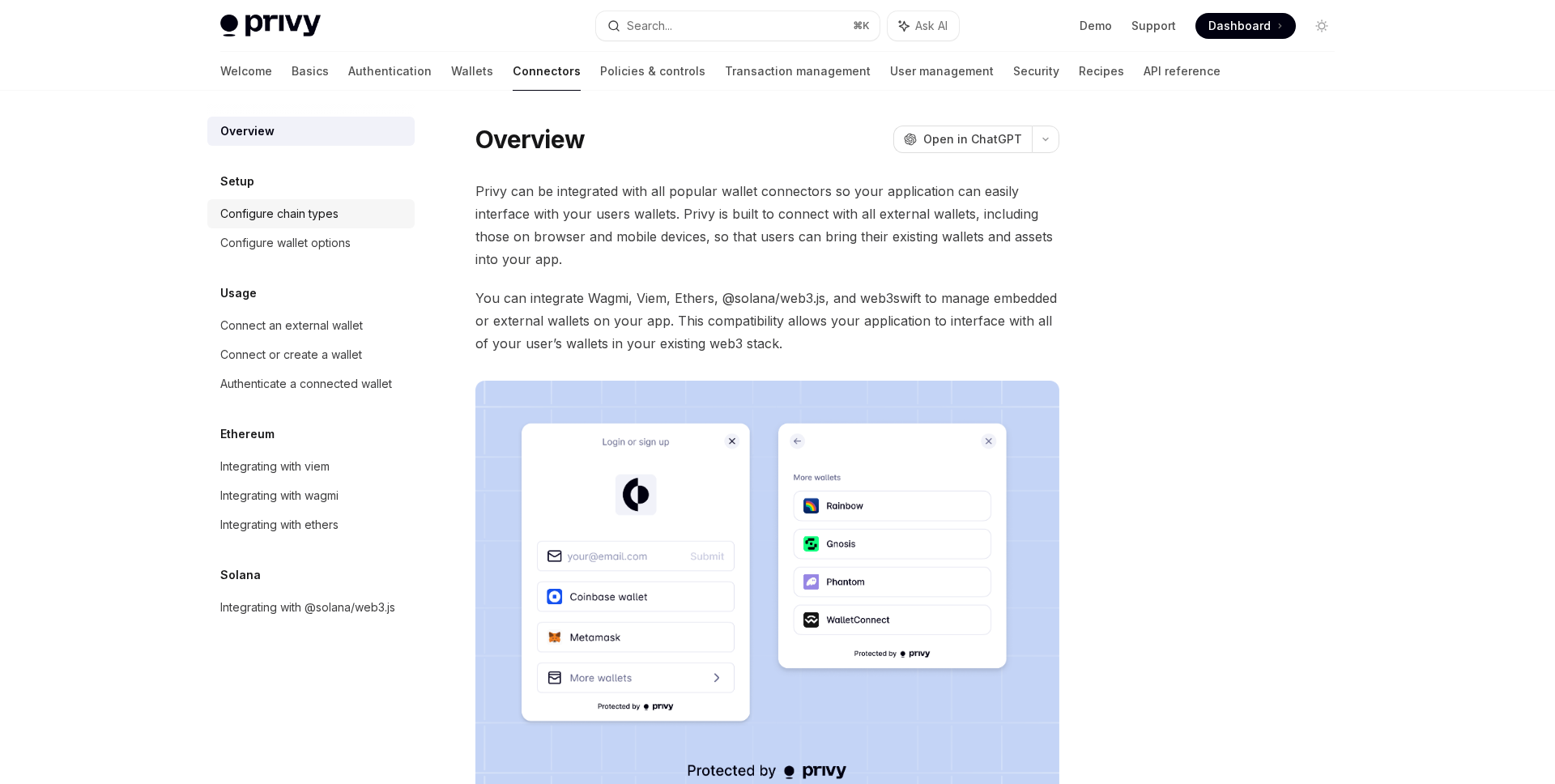
click at [275, 209] on div "Configure chain types" at bounding box center [279, 213] width 118 height 19
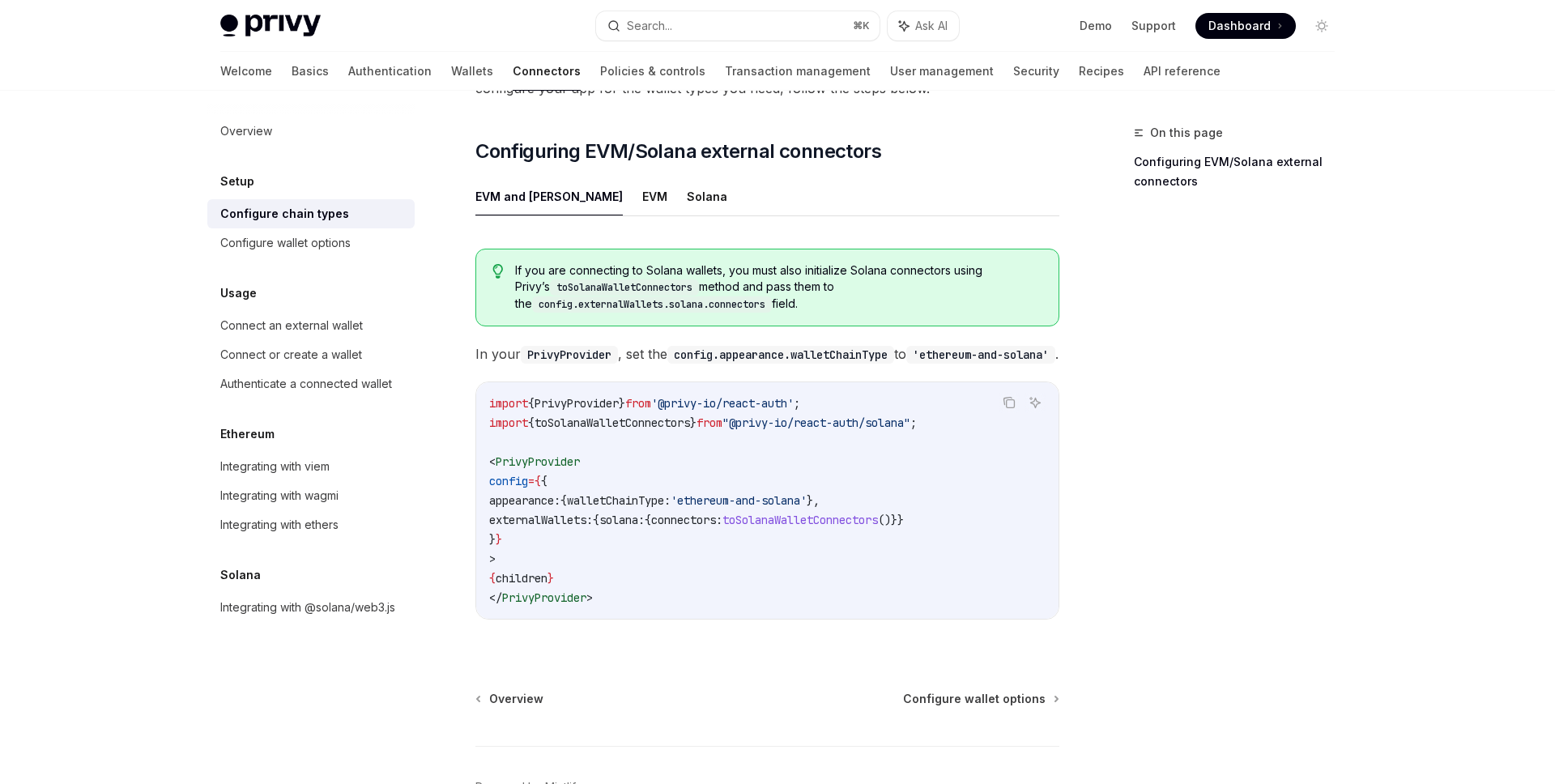
scroll to position [184, 0]
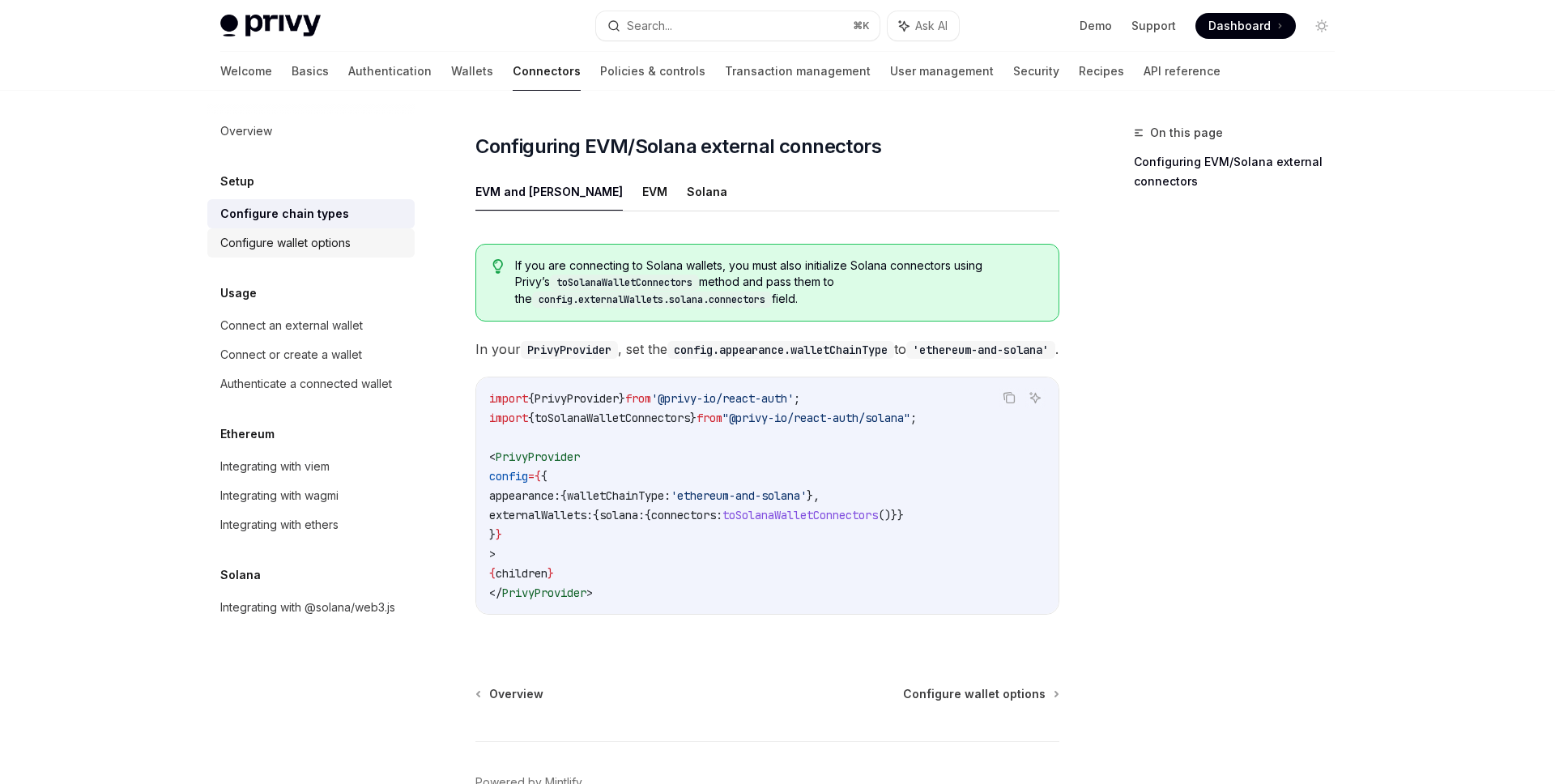
click at [316, 242] on div "Configure wallet options" at bounding box center [285, 242] width 131 height 19
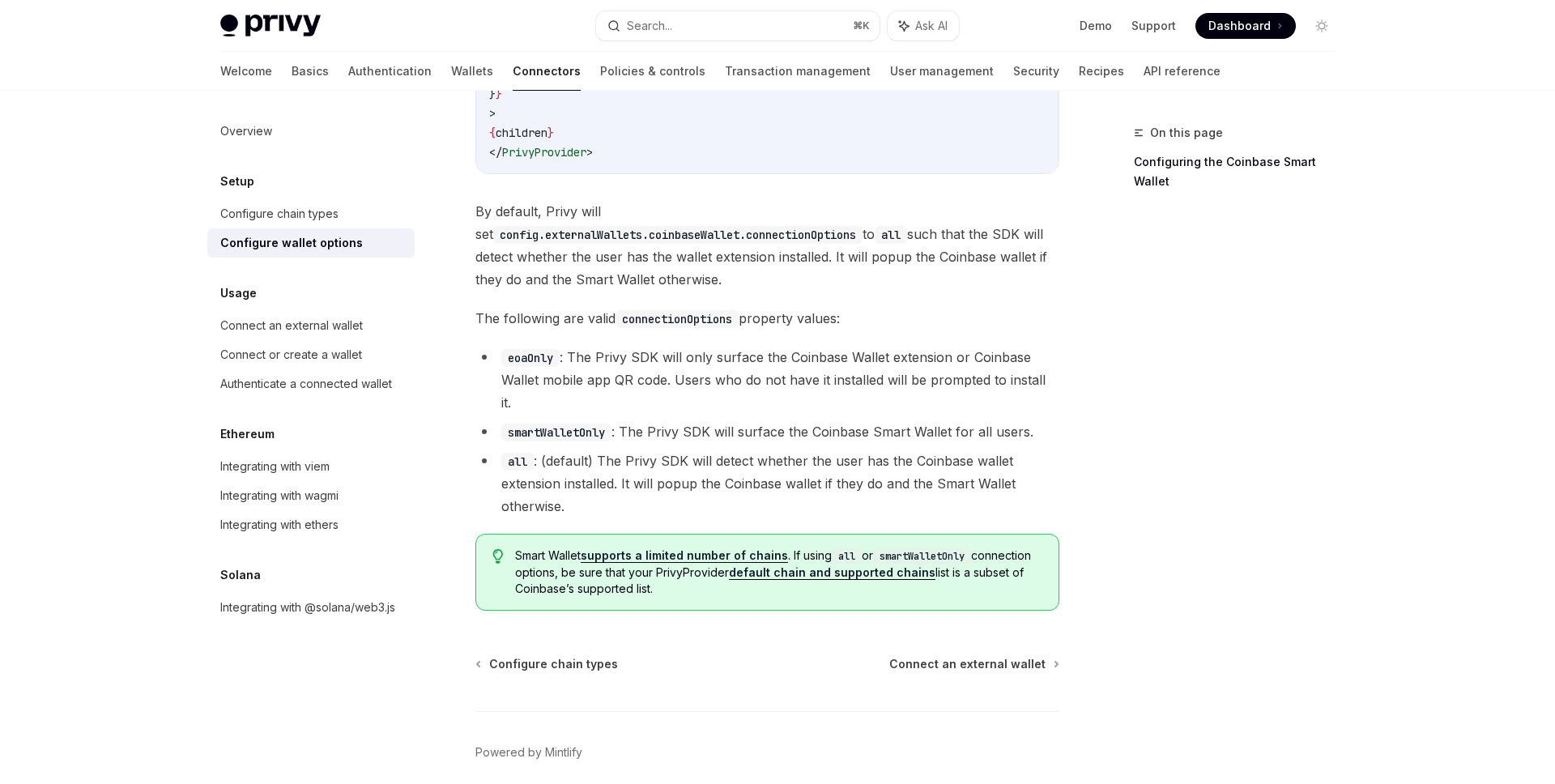
scroll to position [2256, 0]
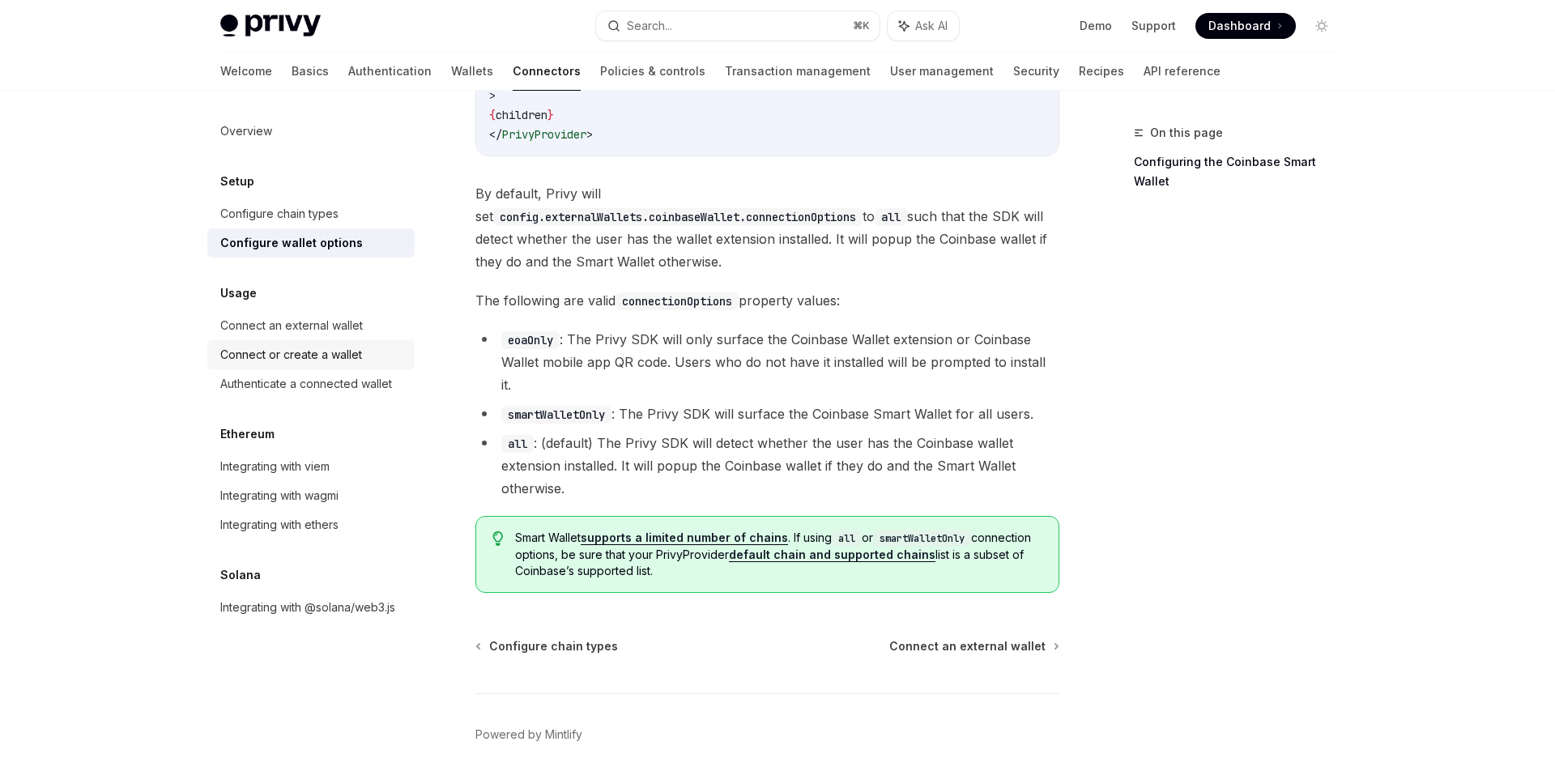
click at [259, 354] on div "Connect or create a wallet" at bounding box center [291, 354] width 141 height 19
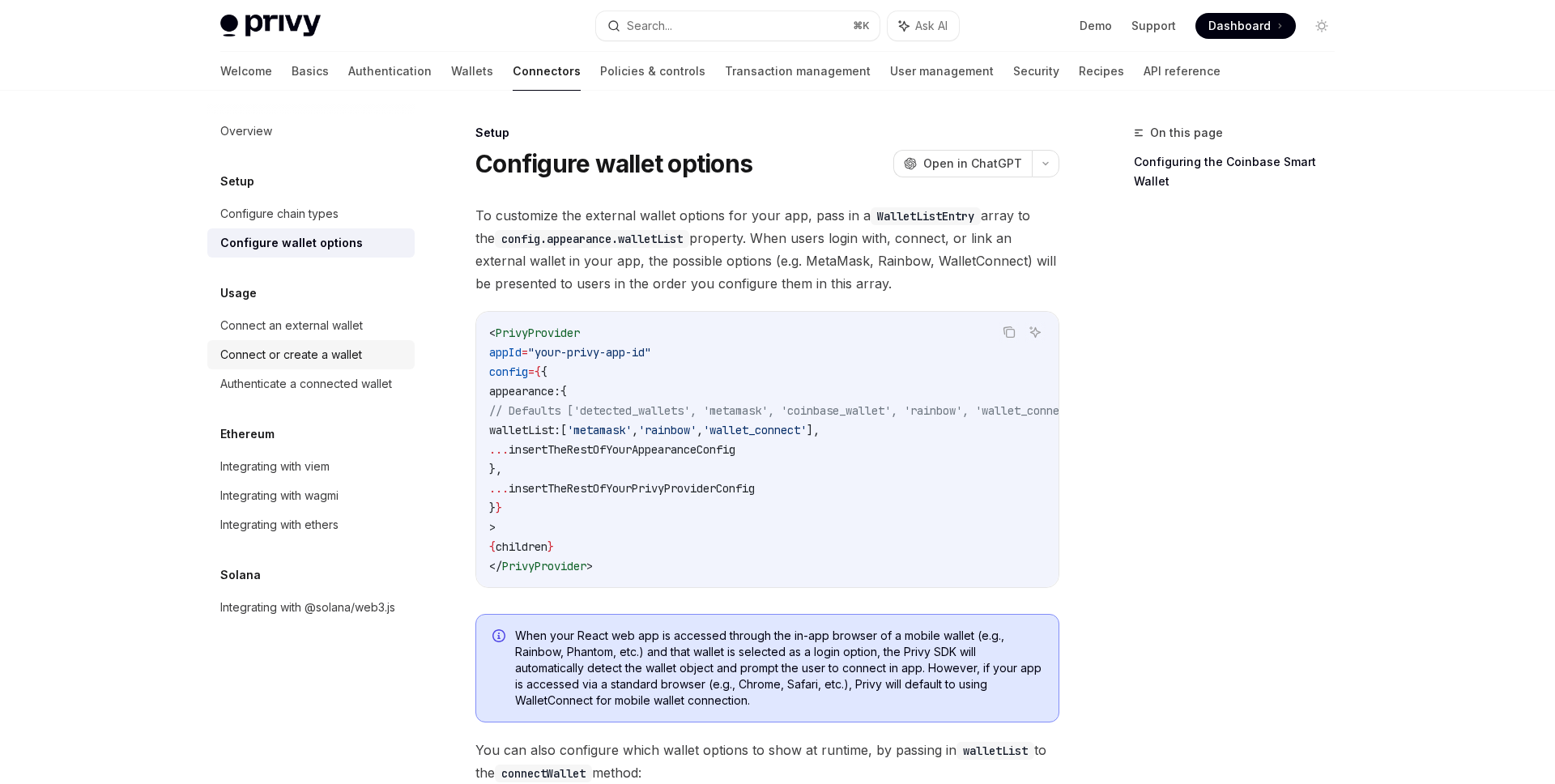
type textarea "*"
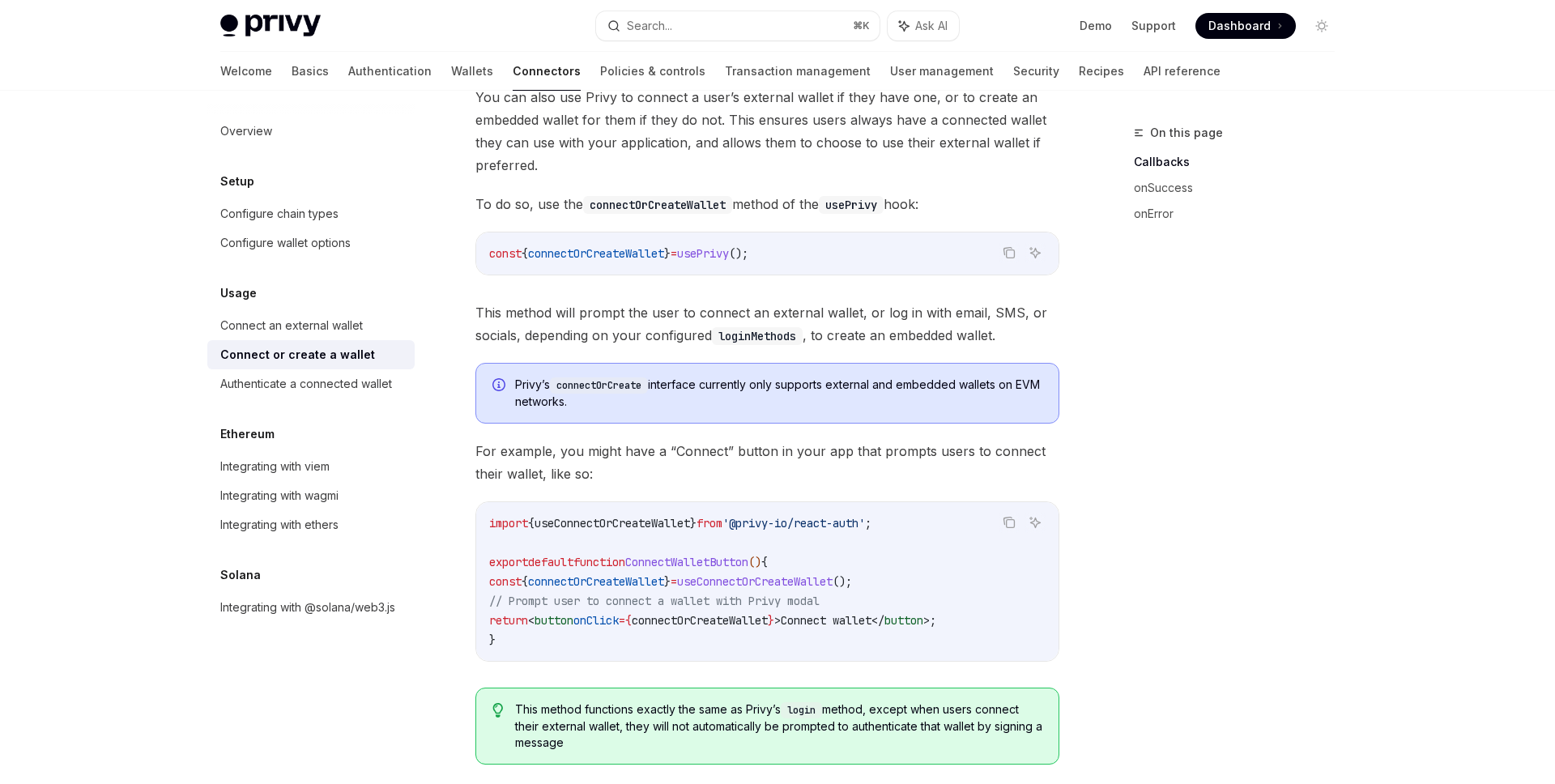
scroll to position [186, 0]
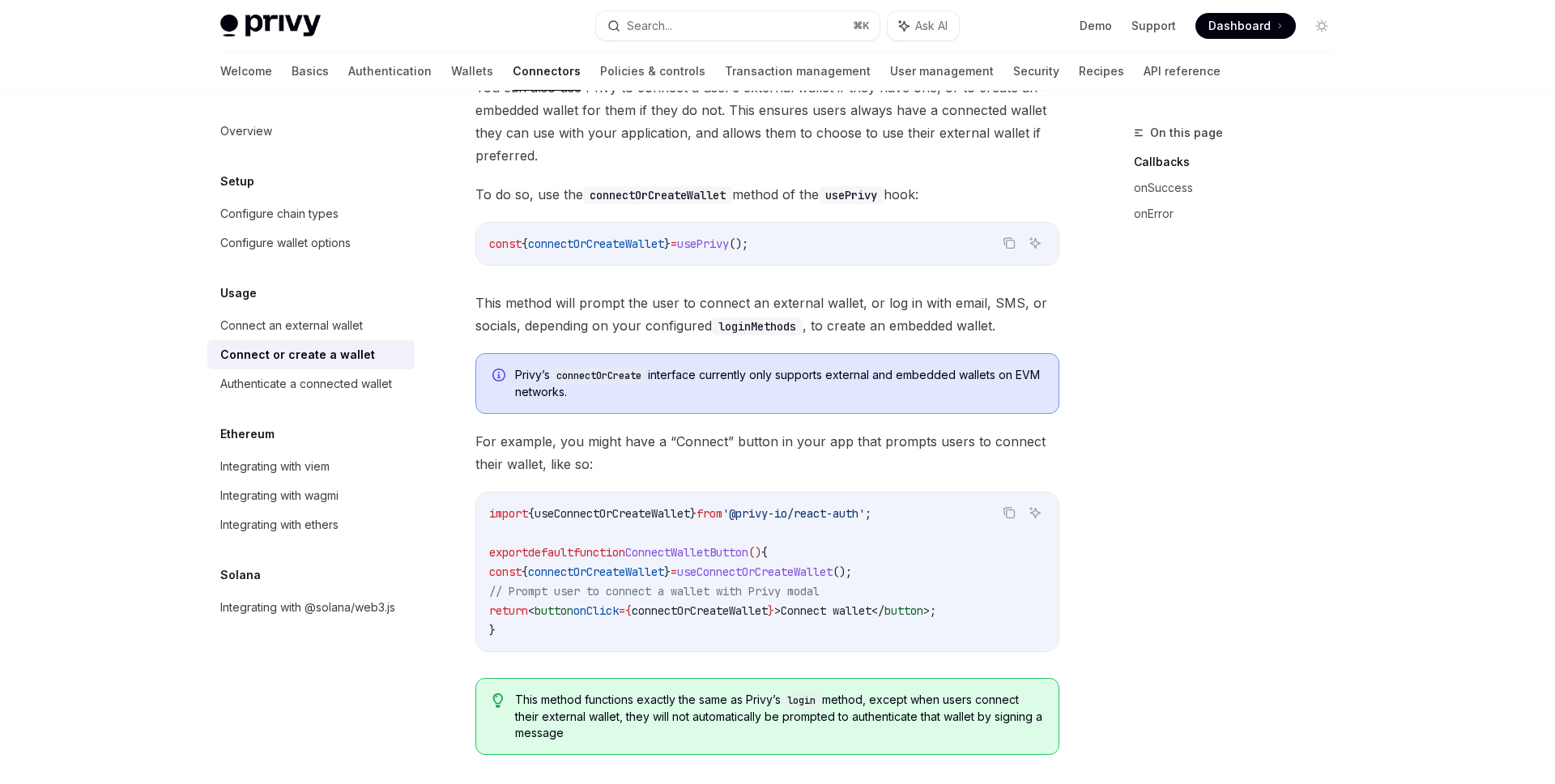
click at [602, 568] on span "connectOrCreateWallet" at bounding box center [596, 572] width 136 height 15
copy span "connectOrCreateWallet"
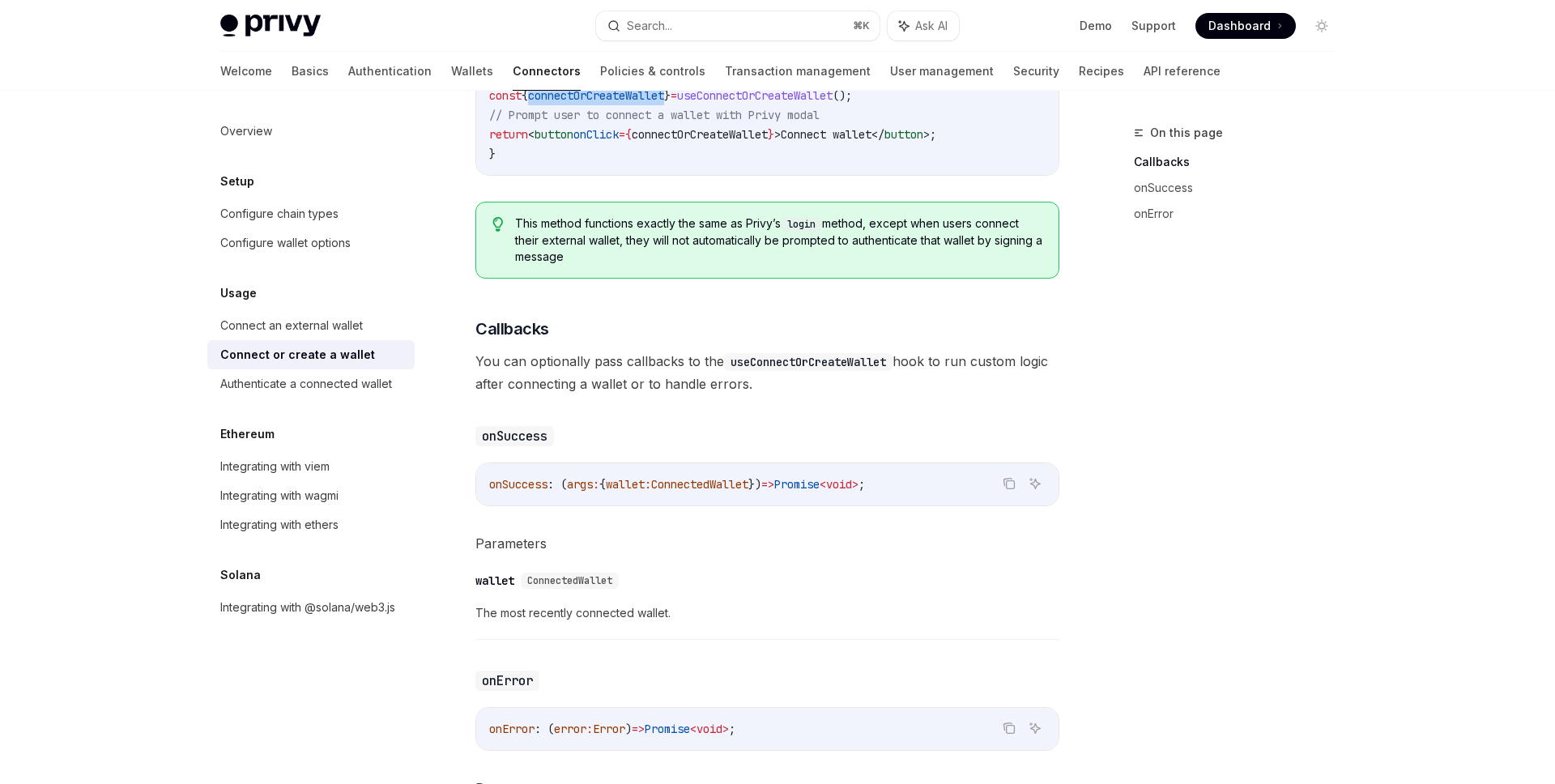
scroll to position [661, 0]
